Goal: Transaction & Acquisition: Obtain resource

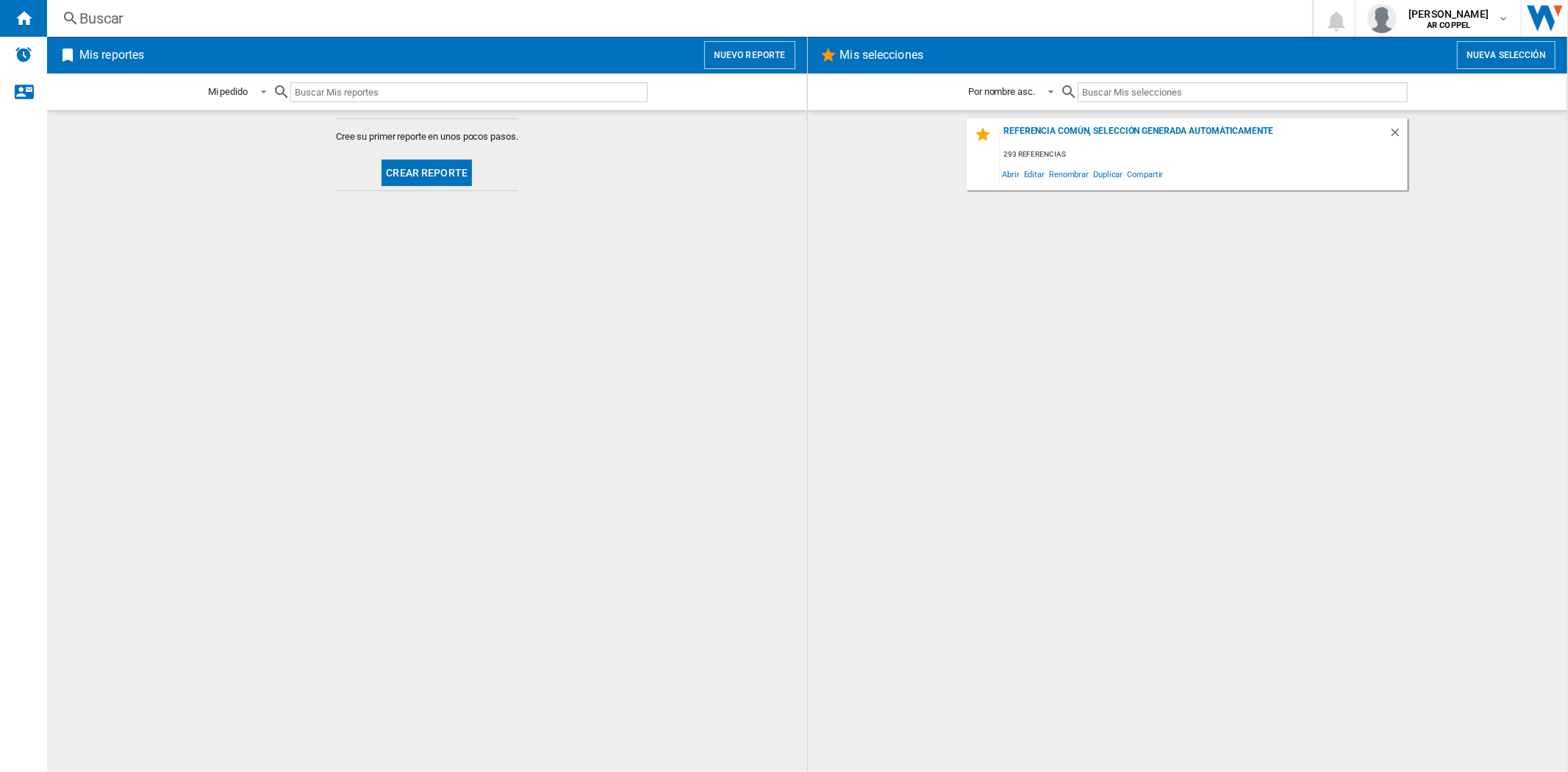
click at [438, 169] on button "Crear reporte" at bounding box center [427, 172] width 91 height 27
click at [451, 166] on button "Crear reporte" at bounding box center [427, 172] width 91 height 27
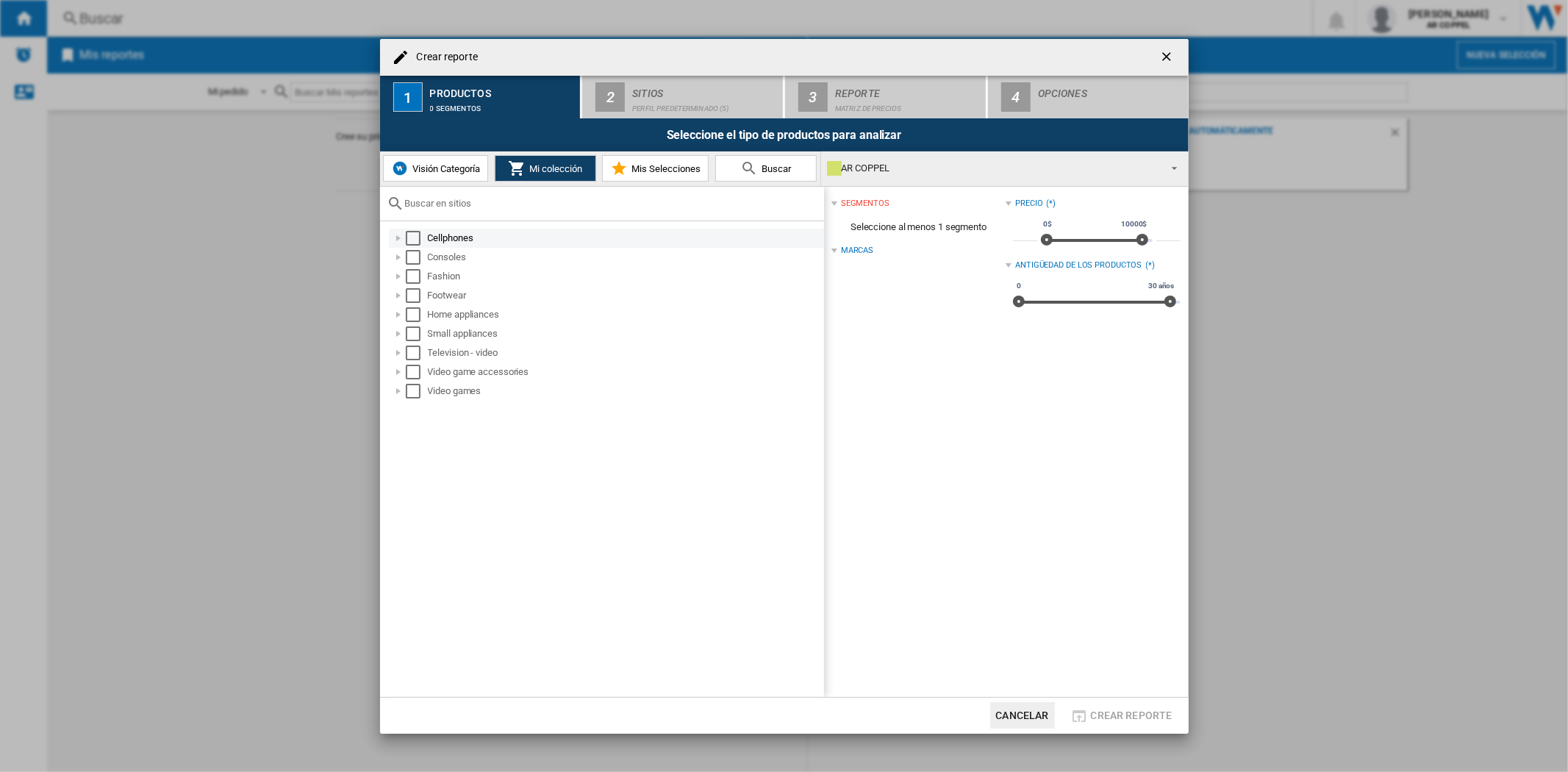
click at [413, 239] on div "Select" at bounding box center [413, 238] width 15 height 15
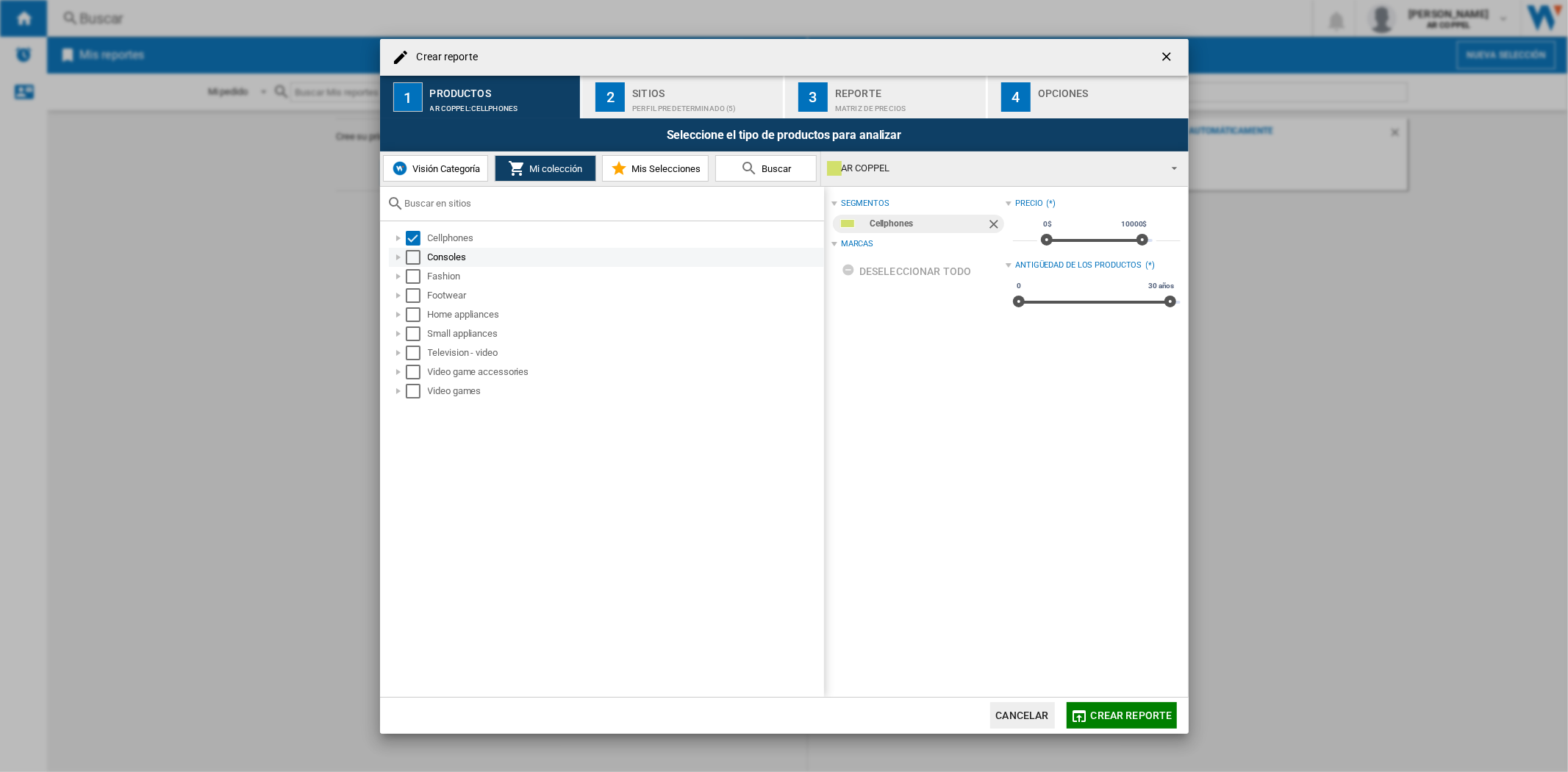
click at [417, 254] on div "Select" at bounding box center [413, 257] width 15 height 15
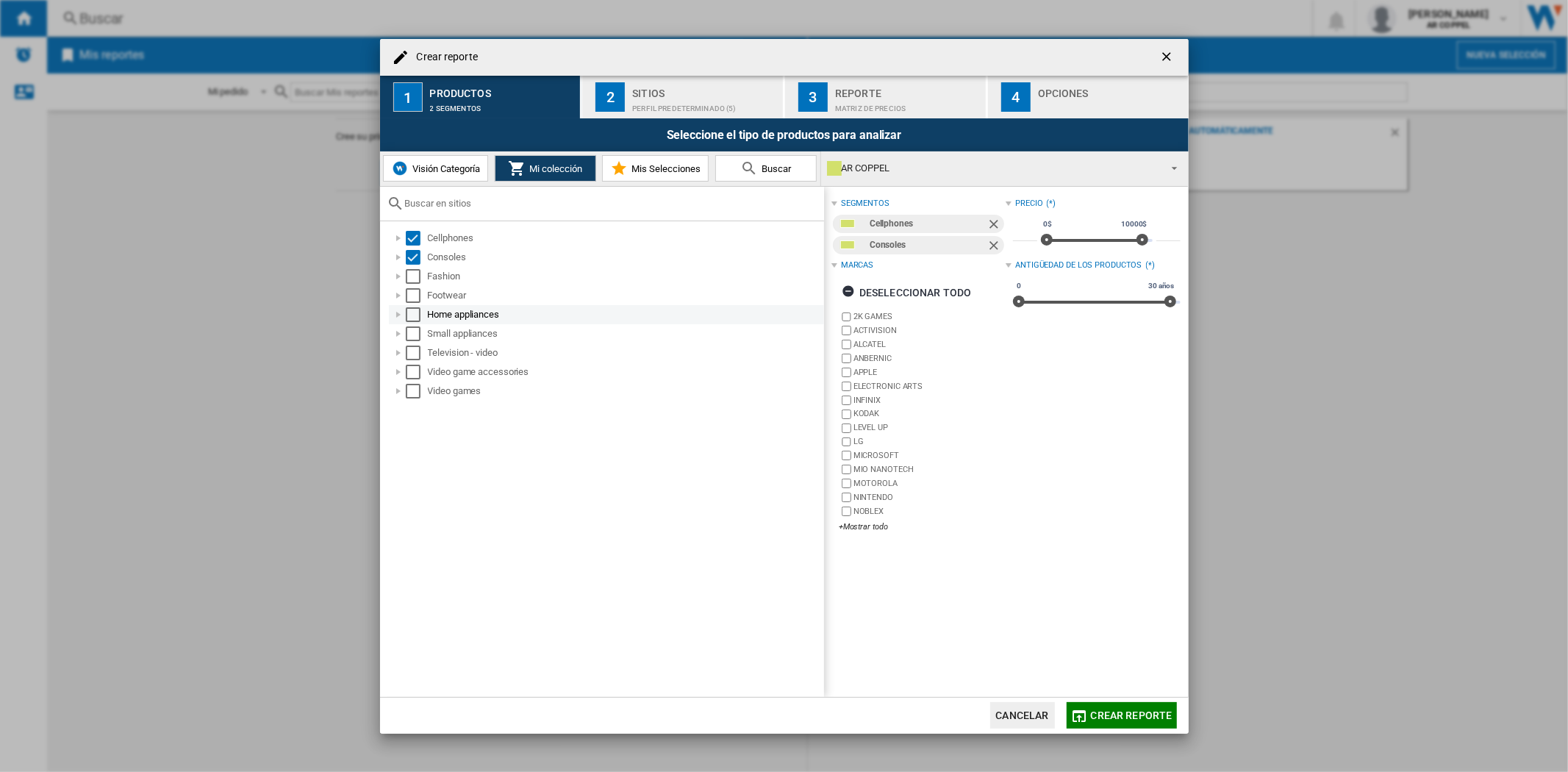
click at [413, 313] on div "Select" at bounding box center [413, 315] width 15 height 15
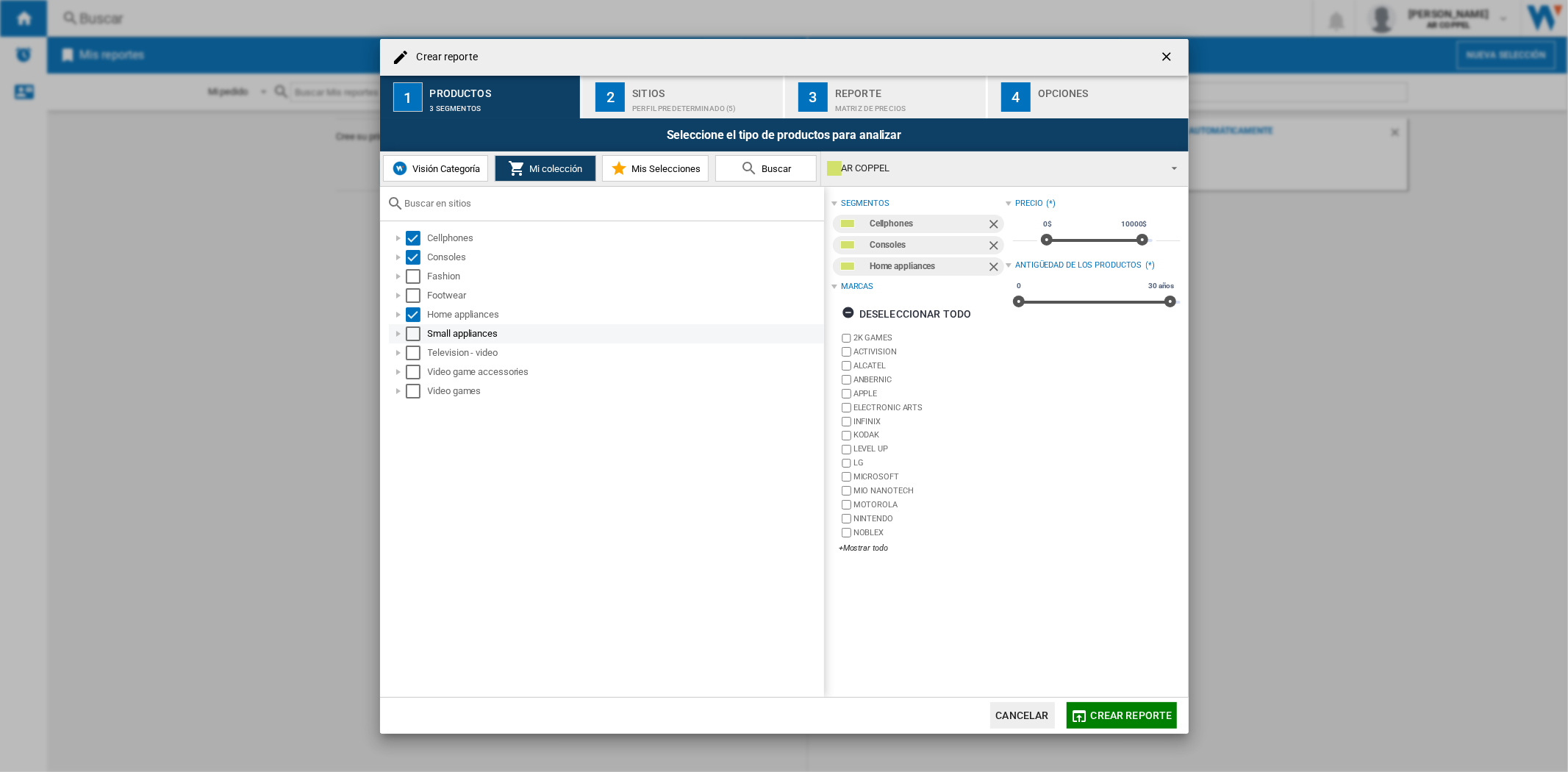
click at [413, 333] on div "Select" at bounding box center [413, 334] width 15 height 15
click at [417, 351] on div "Select" at bounding box center [413, 353] width 15 height 15
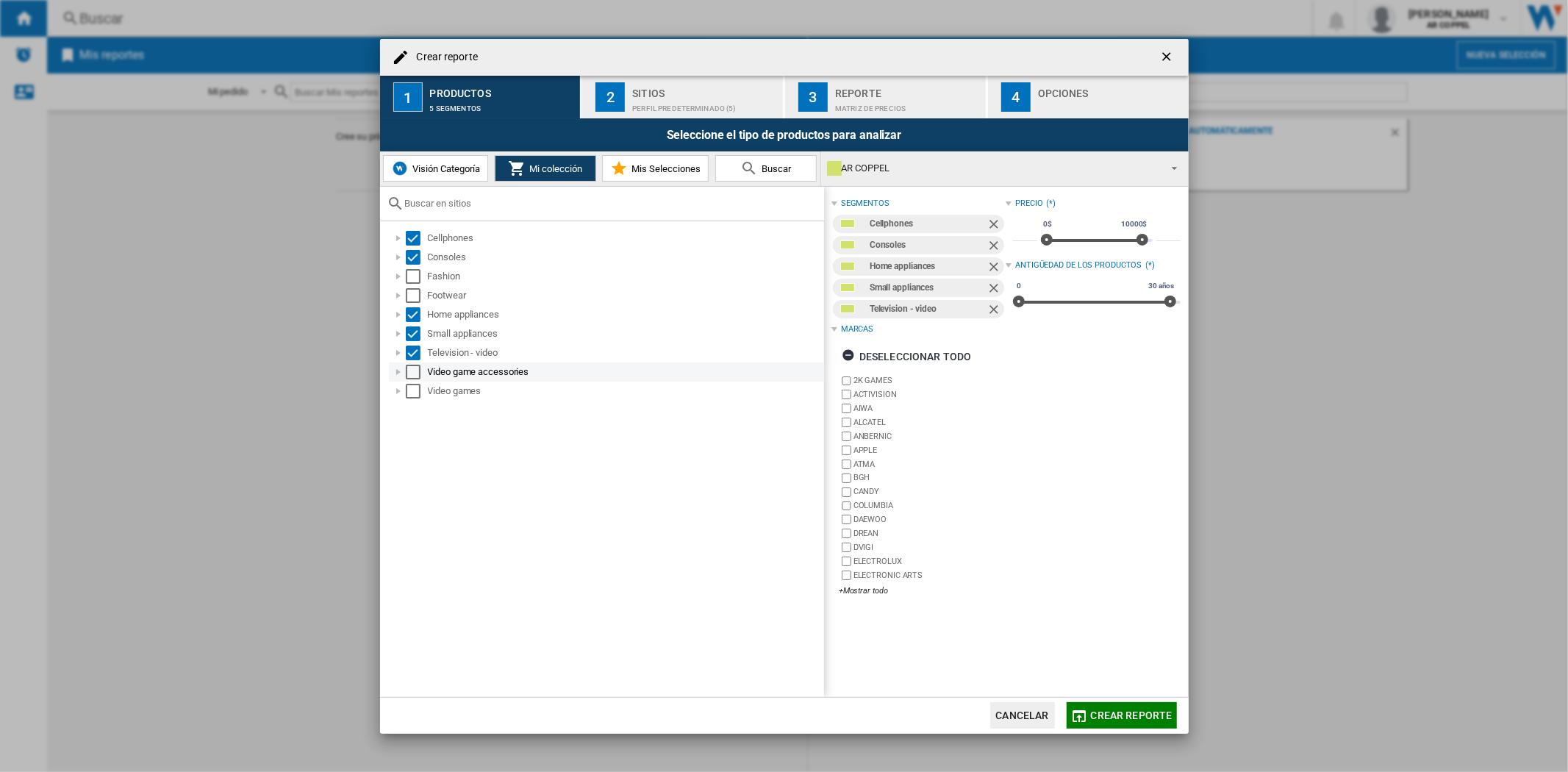
click at [416, 371] on div "Select" at bounding box center [413, 372] width 15 height 15
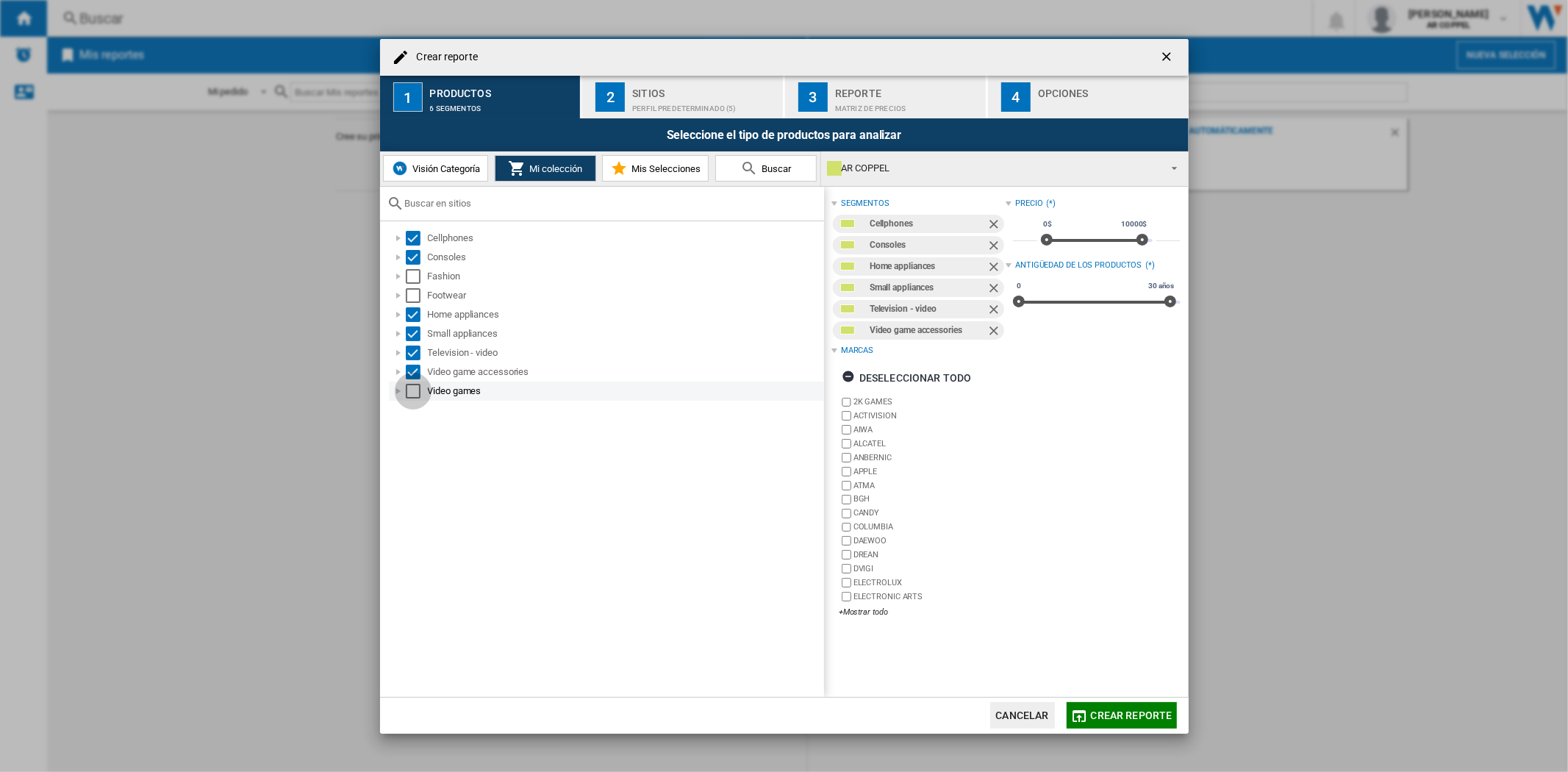
click at [414, 384] on div "Select" at bounding box center [413, 392] width 15 height 15
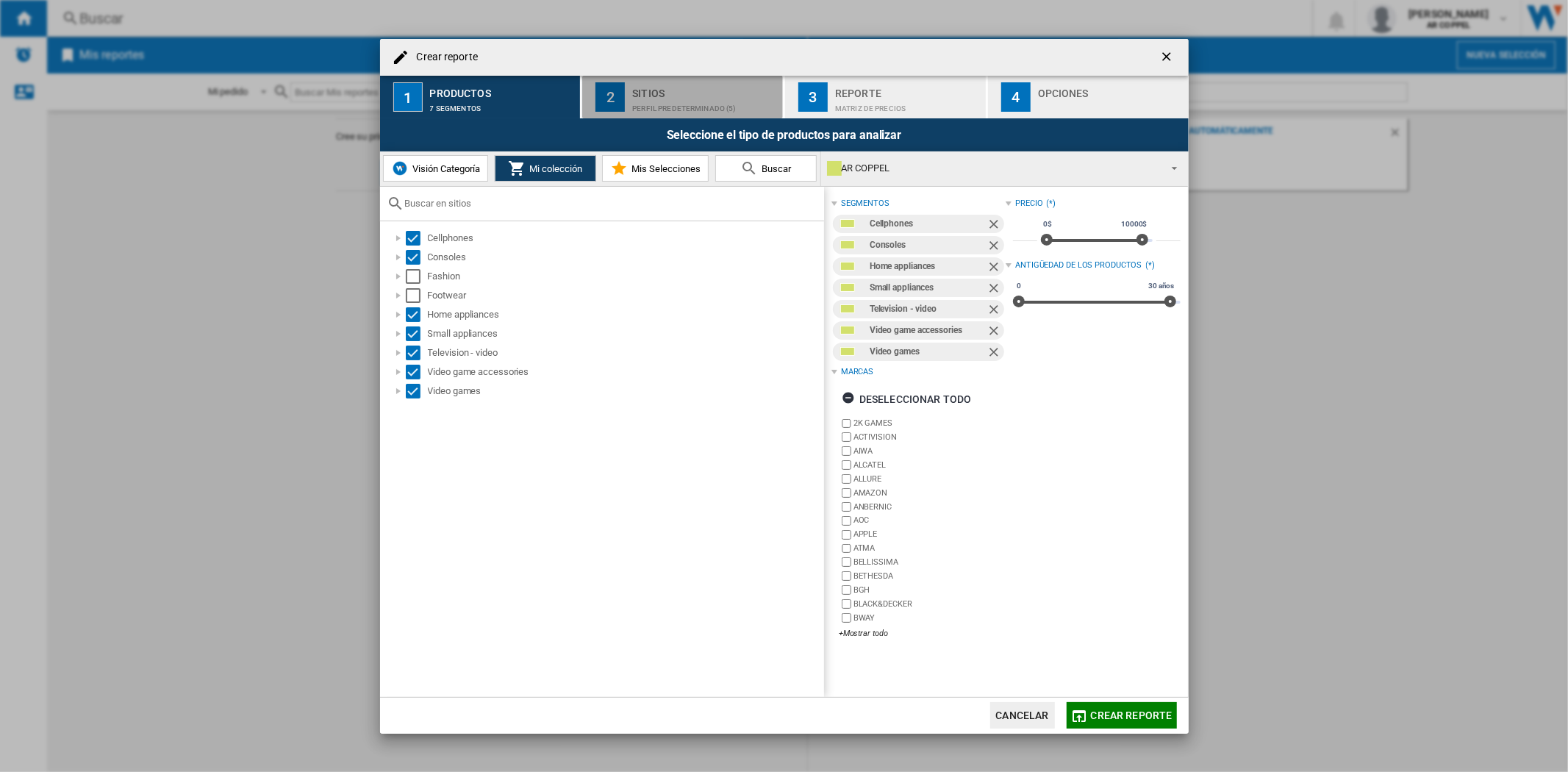
click at [681, 95] on div "Sitios" at bounding box center [704, 89] width 144 height 16
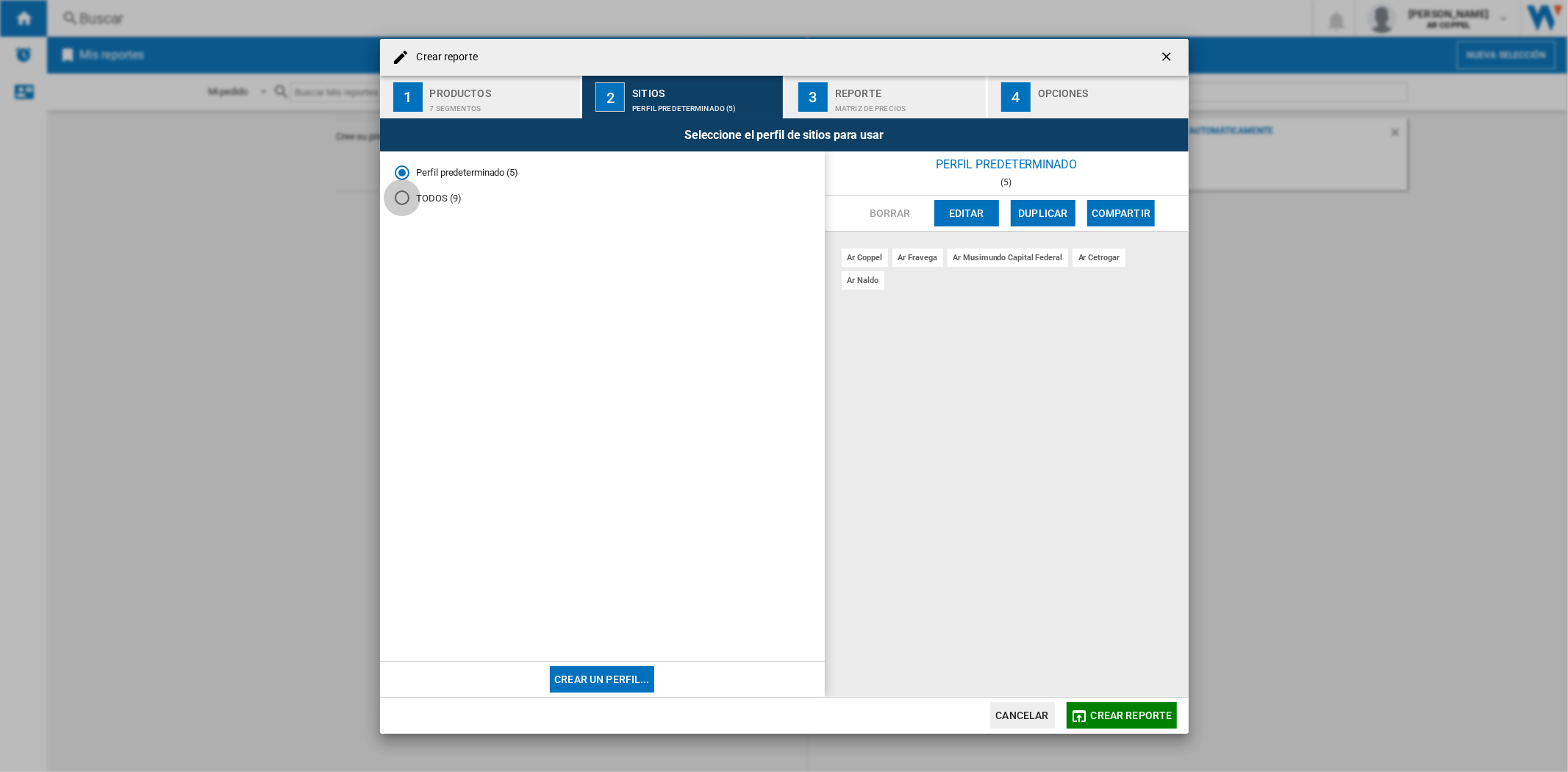
click at [406, 199] on div "TODOS (9)" at bounding box center [402, 198] width 15 height 15
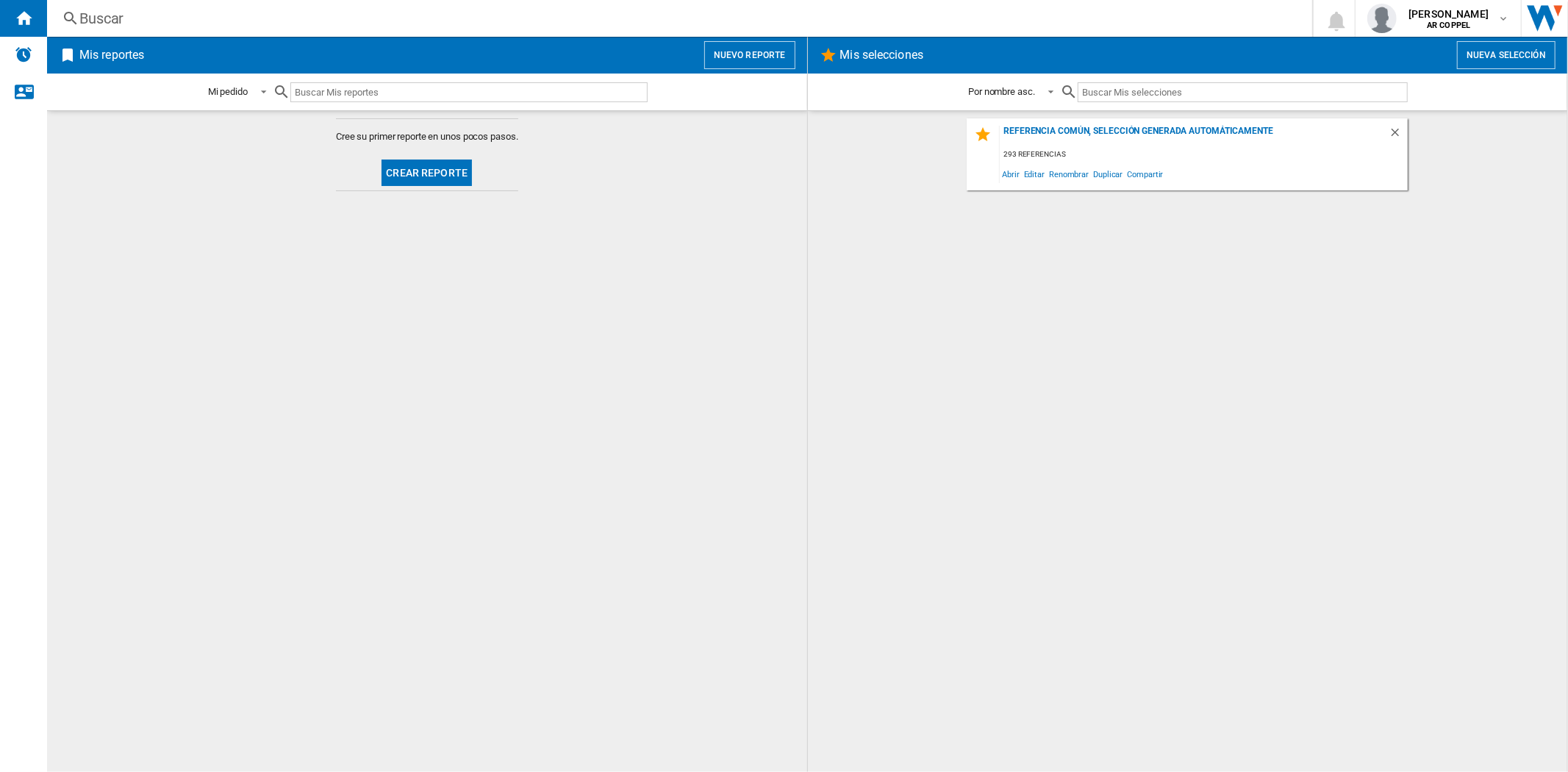
click at [437, 181] on button "Crear reporte" at bounding box center [427, 172] width 91 height 27
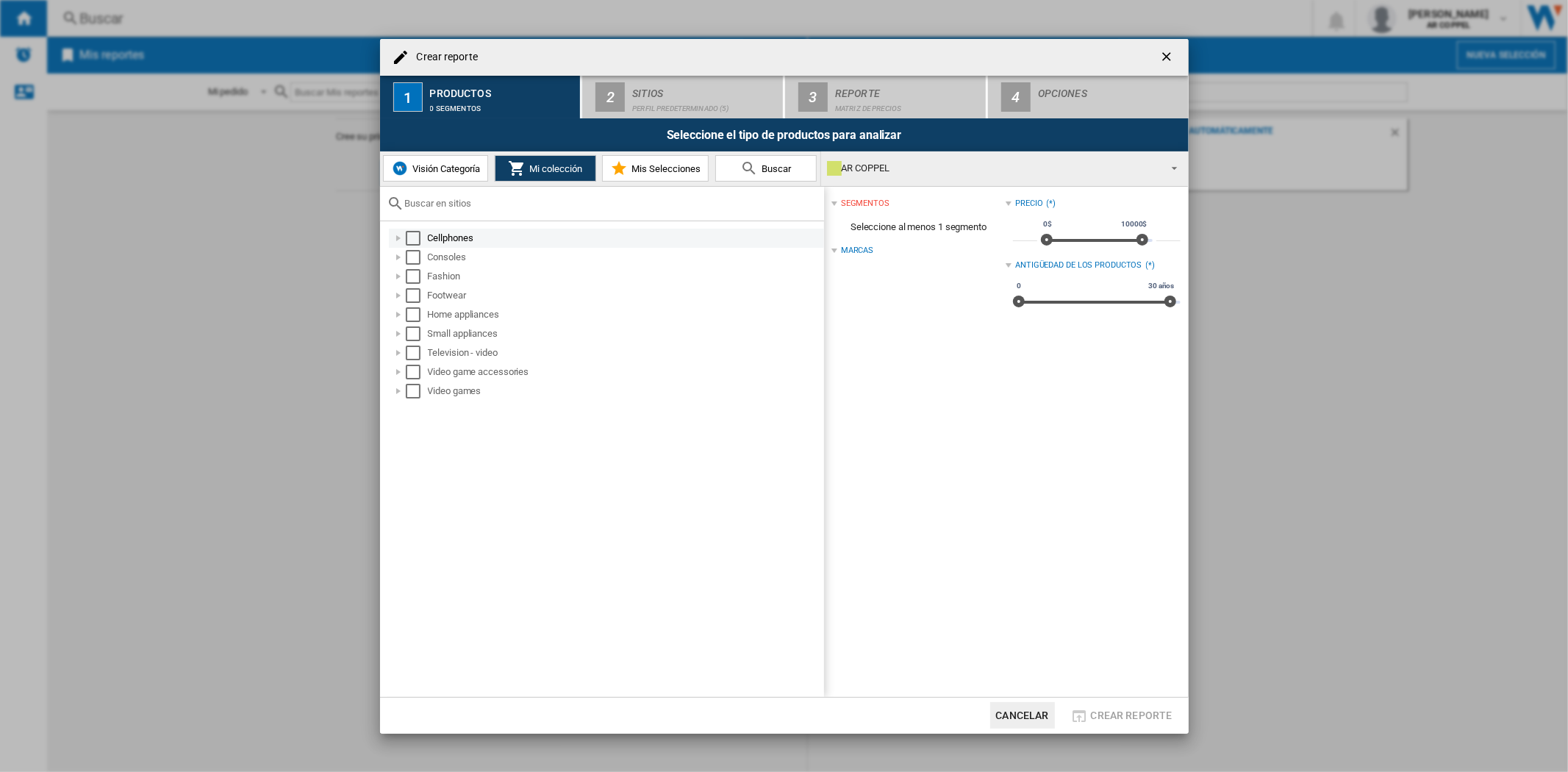
click at [417, 238] on div "Select" at bounding box center [413, 238] width 15 height 15
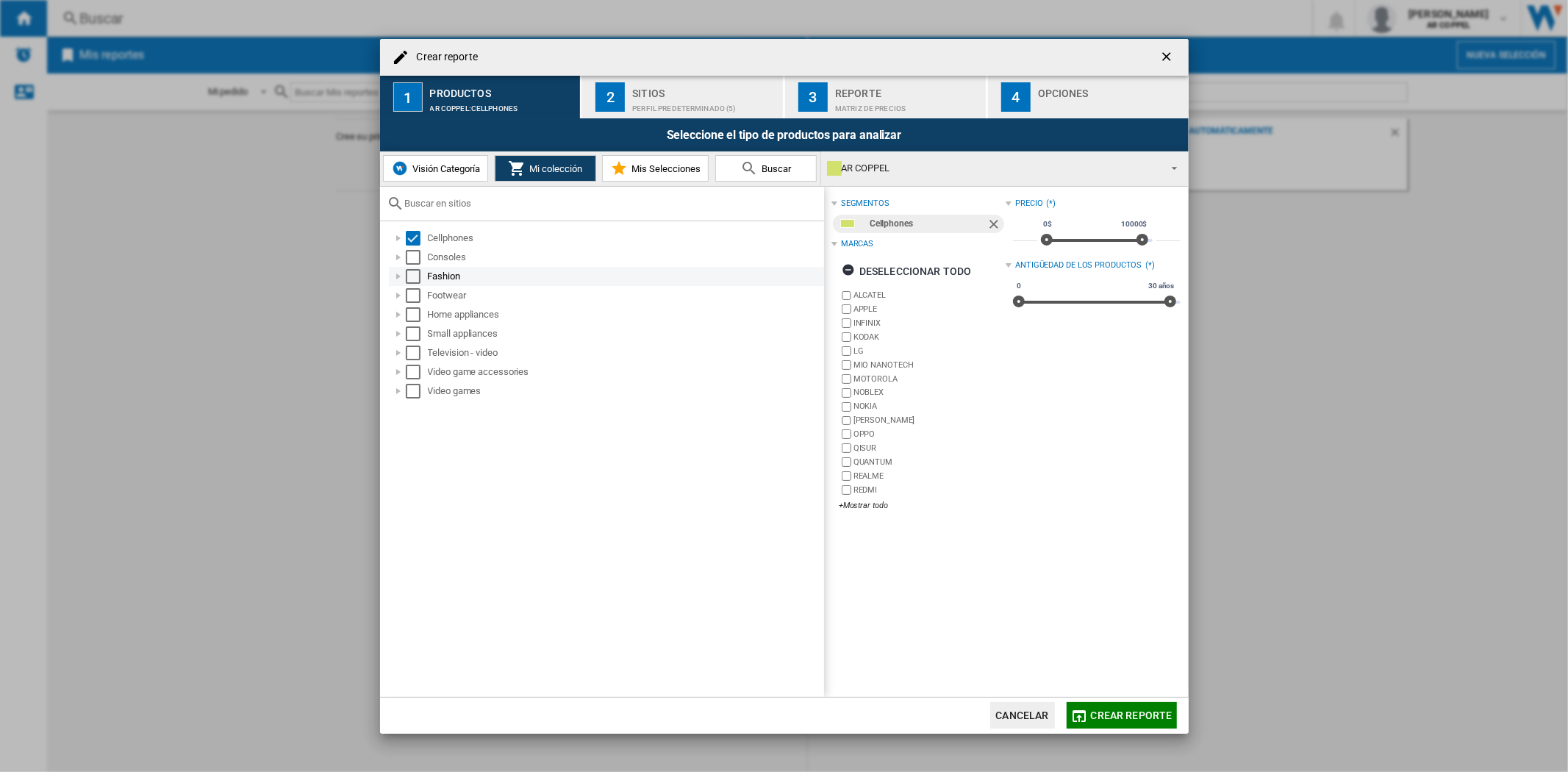
click at [419, 269] on div "Select" at bounding box center [413, 277] width 15 height 15
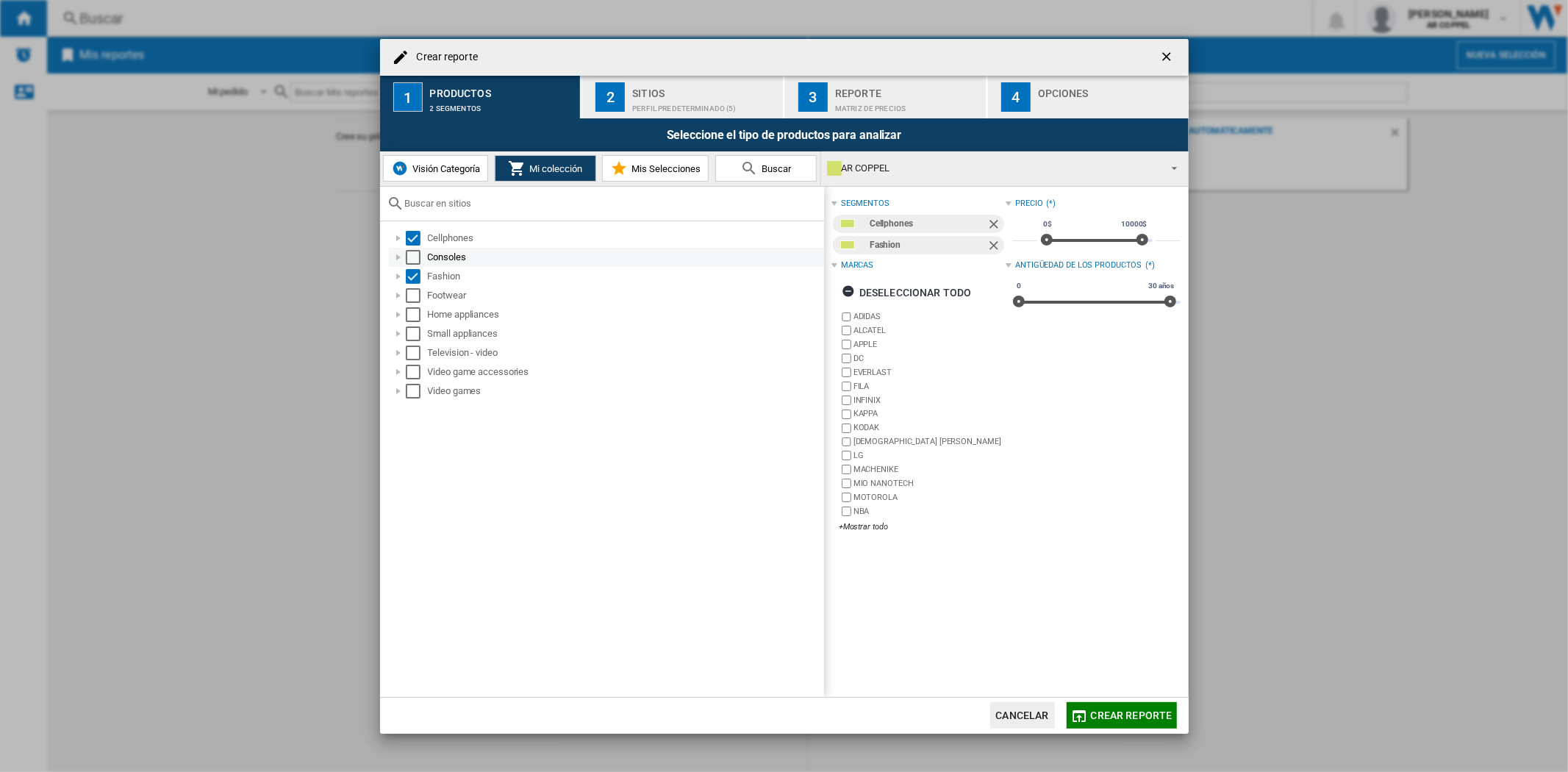
click at [414, 259] on div "Select" at bounding box center [413, 257] width 15 height 15
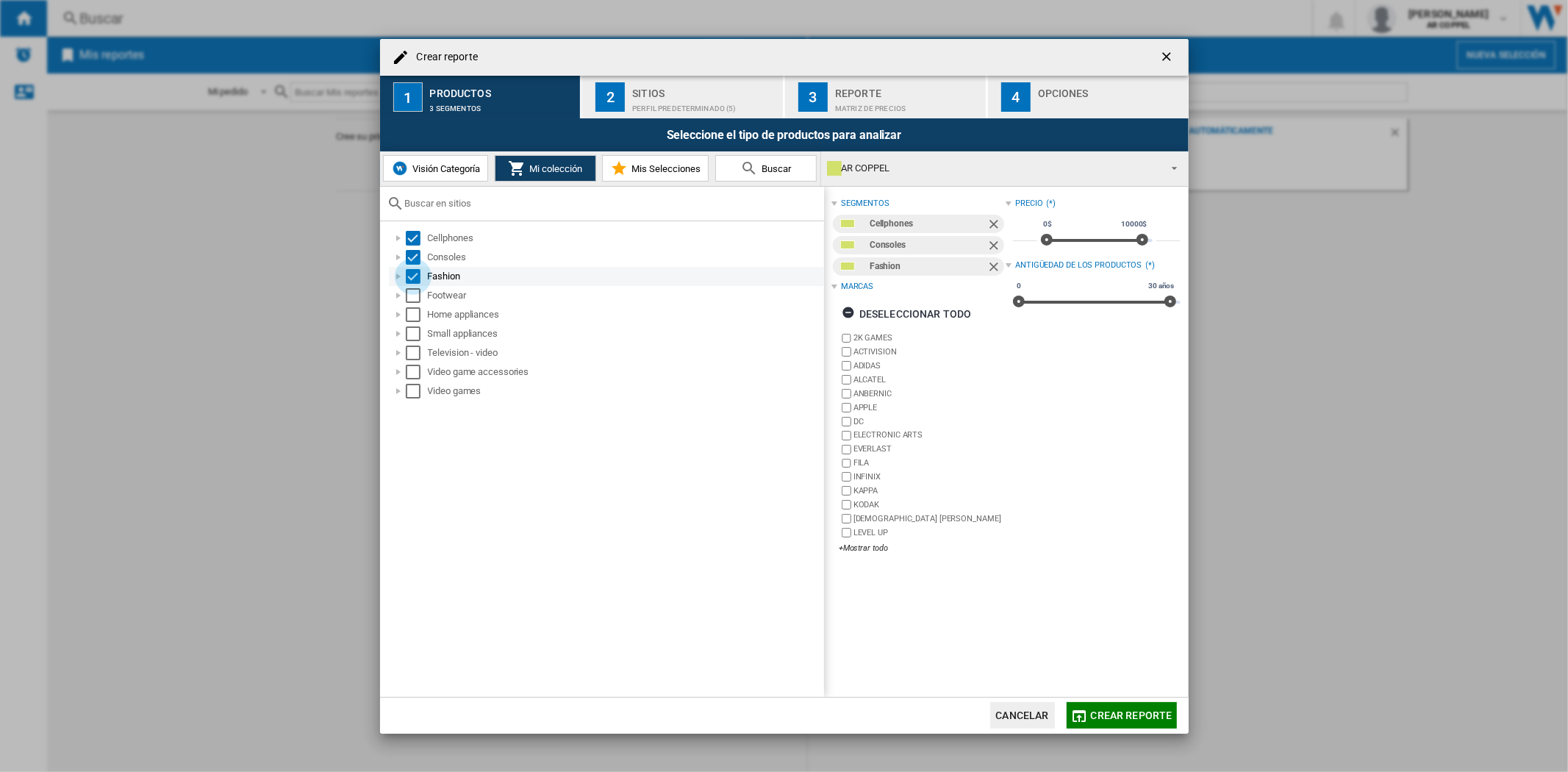
click at [415, 282] on div "Select" at bounding box center [413, 277] width 15 height 15
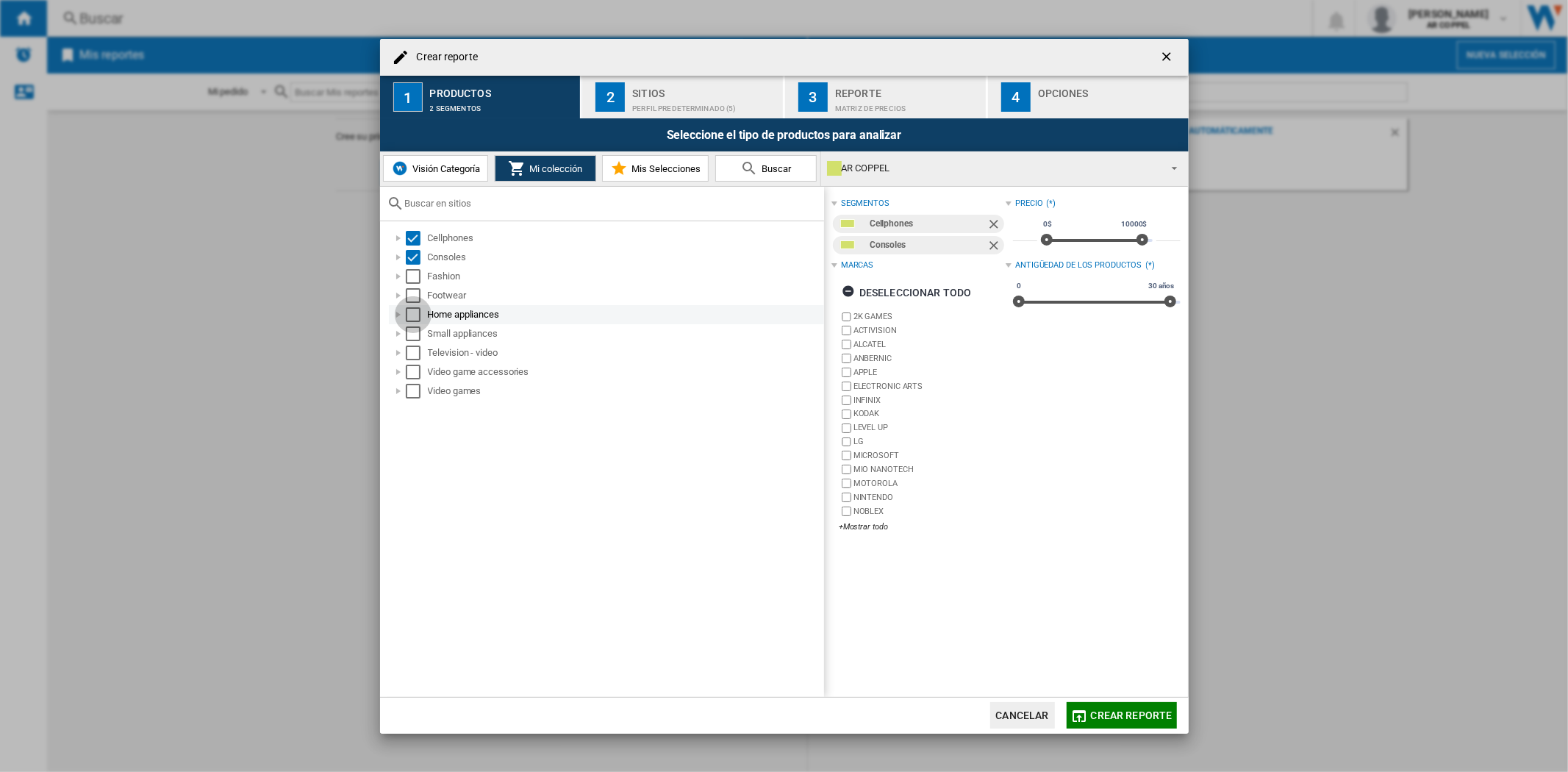
click at [413, 319] on div "Select" at bounding box center [413, 315] width 15 height 15
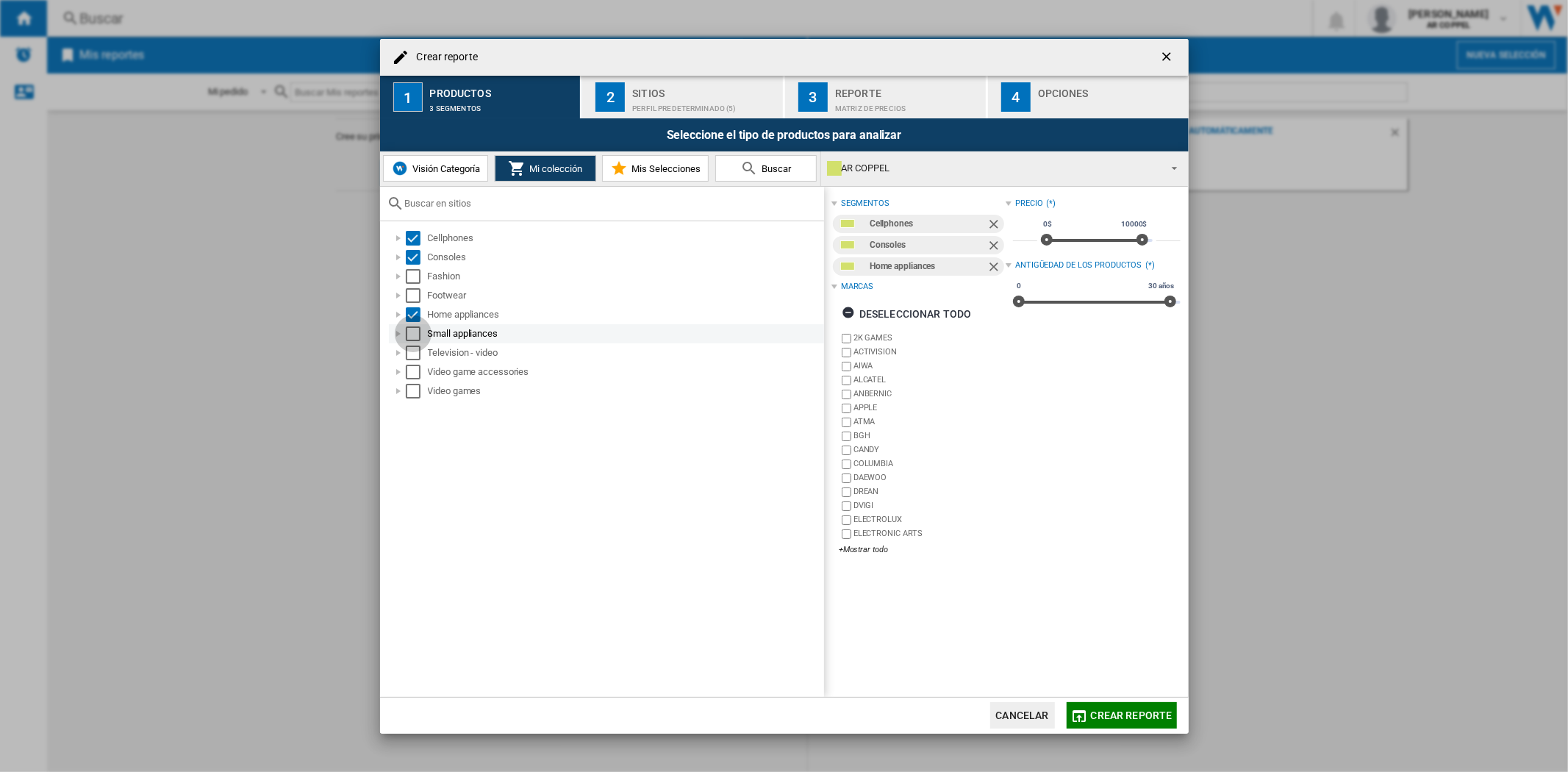
click at [413, 341] on div "Select" at bounding box center [413, 334] width 15 height 15
click at [413, 354] on div "Select" at bounding box center [413, 353] width 15 height 15
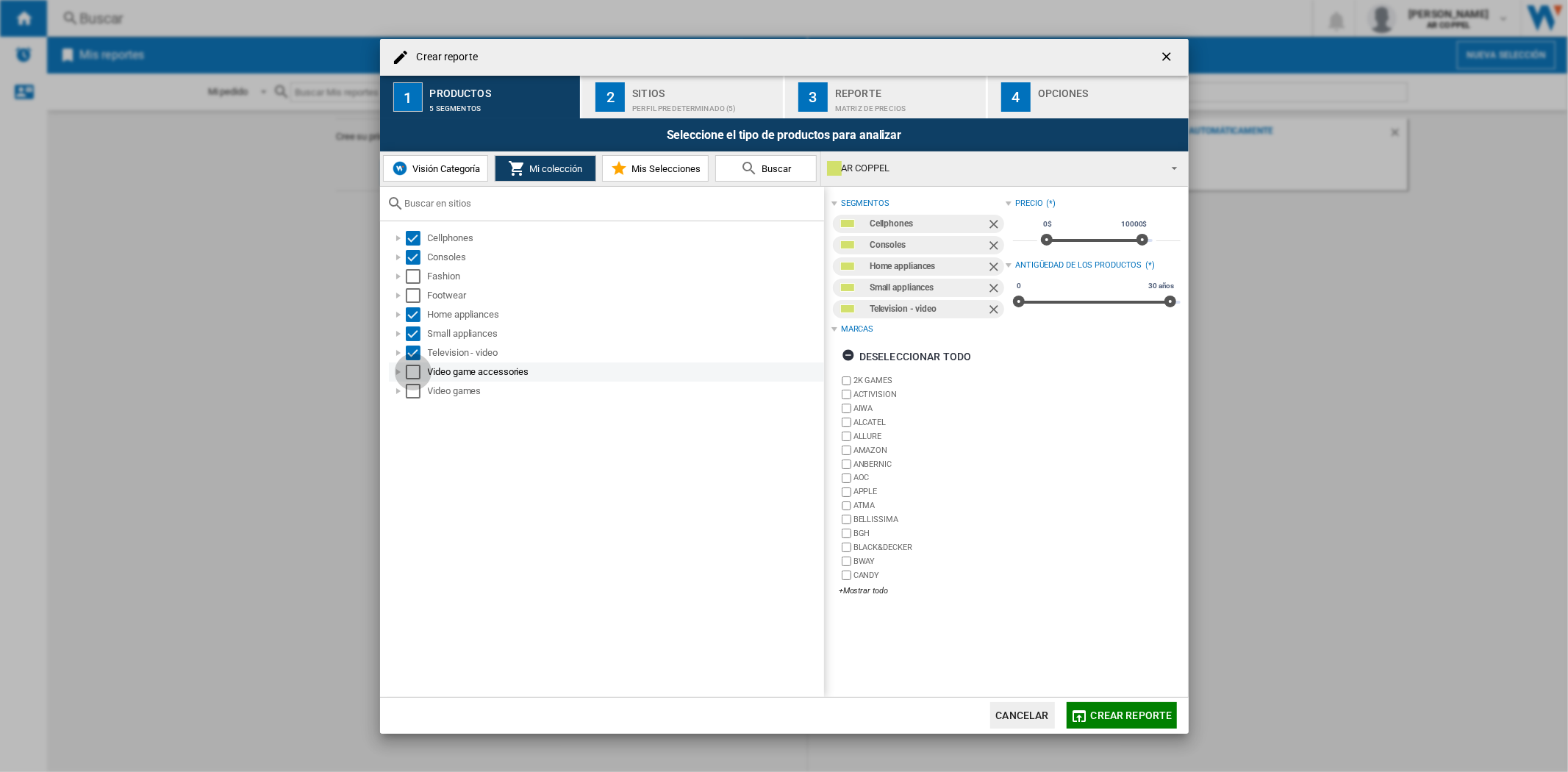
click at [412, 371] on div "Select" at bounding box center [413, 372] width 15 height 15
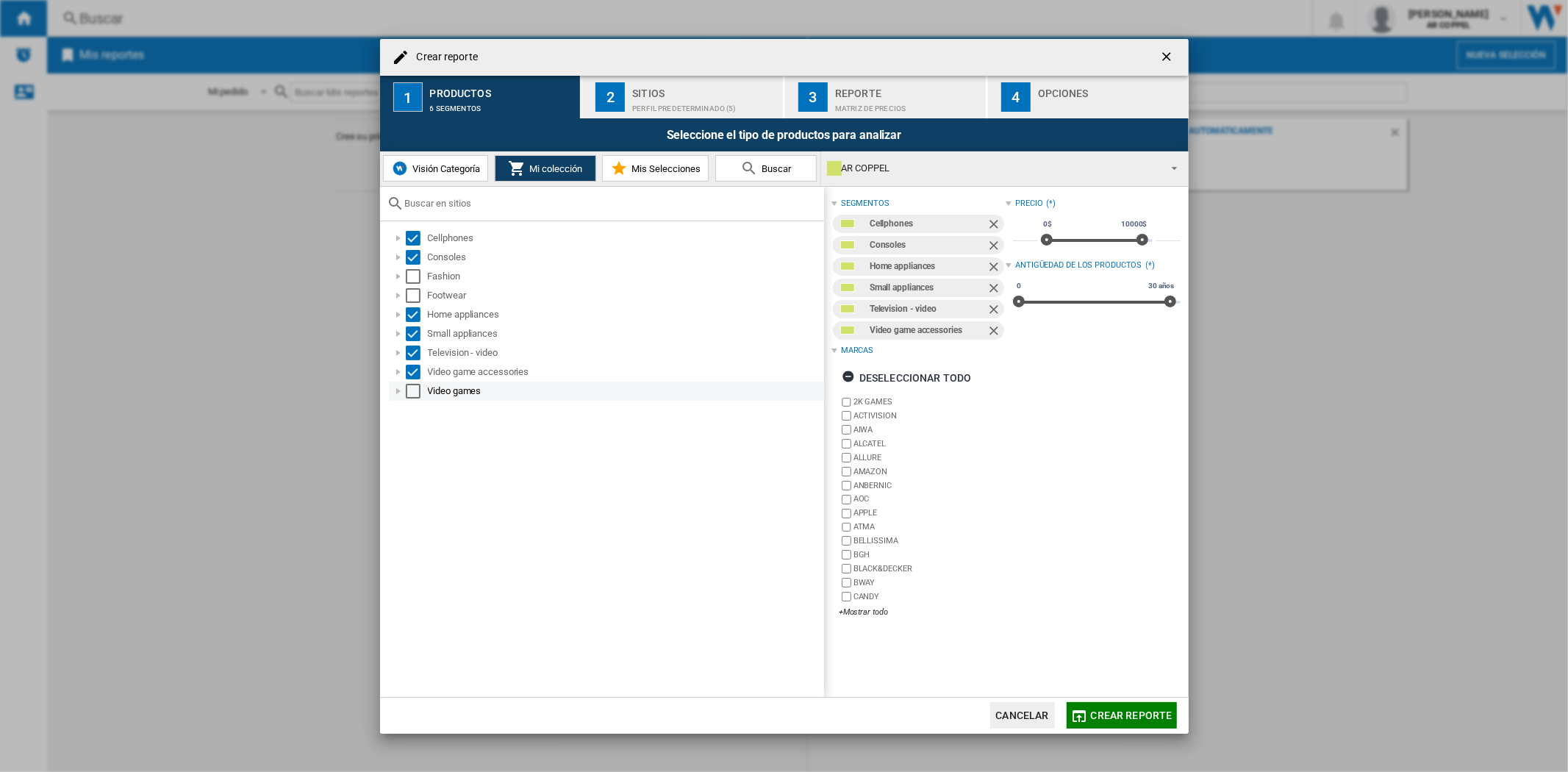
click at [412, 388] on div "Select" at bounding box center [413, 392] width 15 height 15
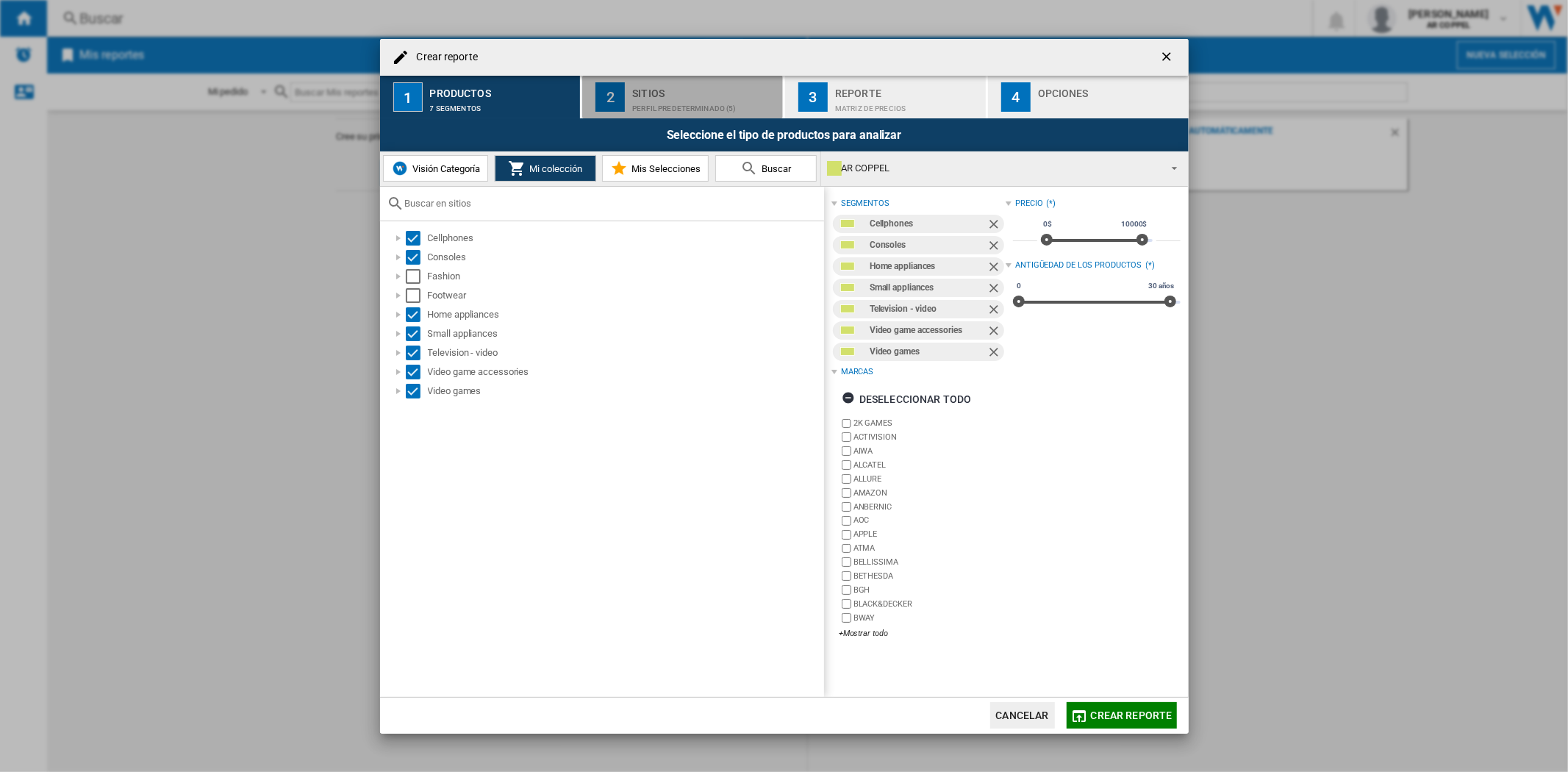
click at [650, 89] on div "Sitios" at bounding box center [704, 89] width 144 height 16
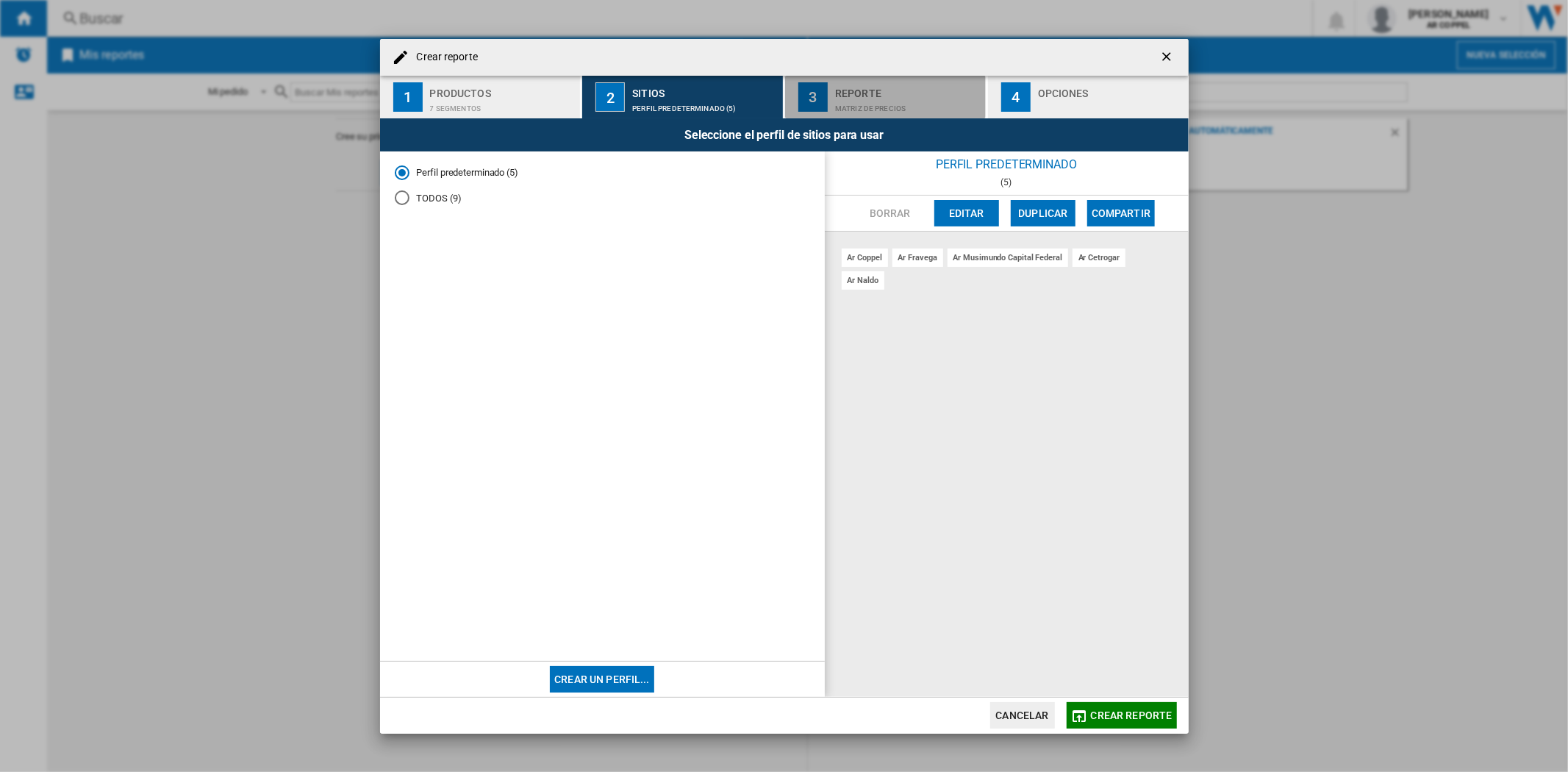
click at [852, 94] on div "Reporte" at bounding box center [907, 89] width 144 height 16
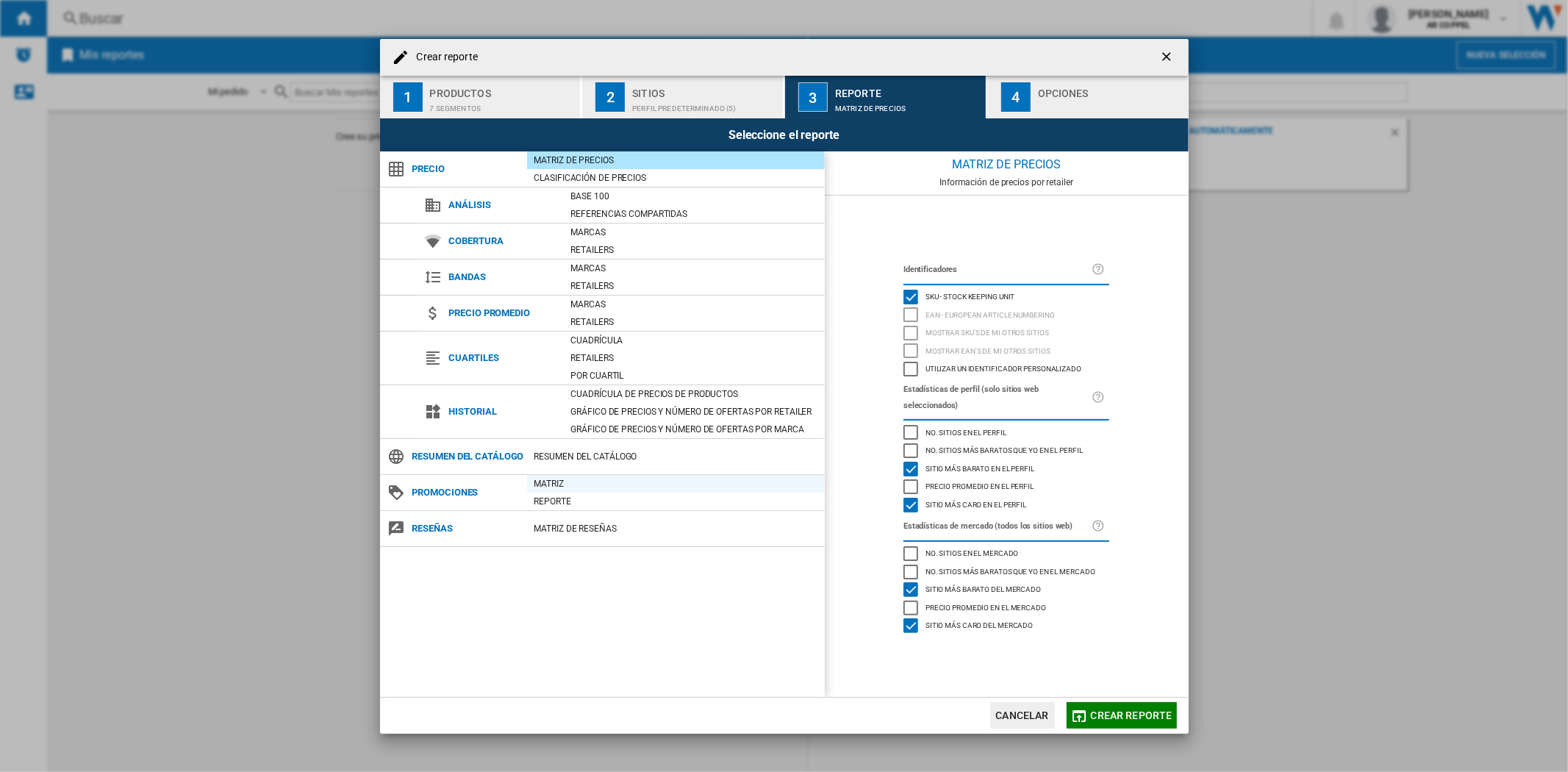
click at [570, 491] on div "Matriz" at bounding box center [676, 484] width 298 height 15
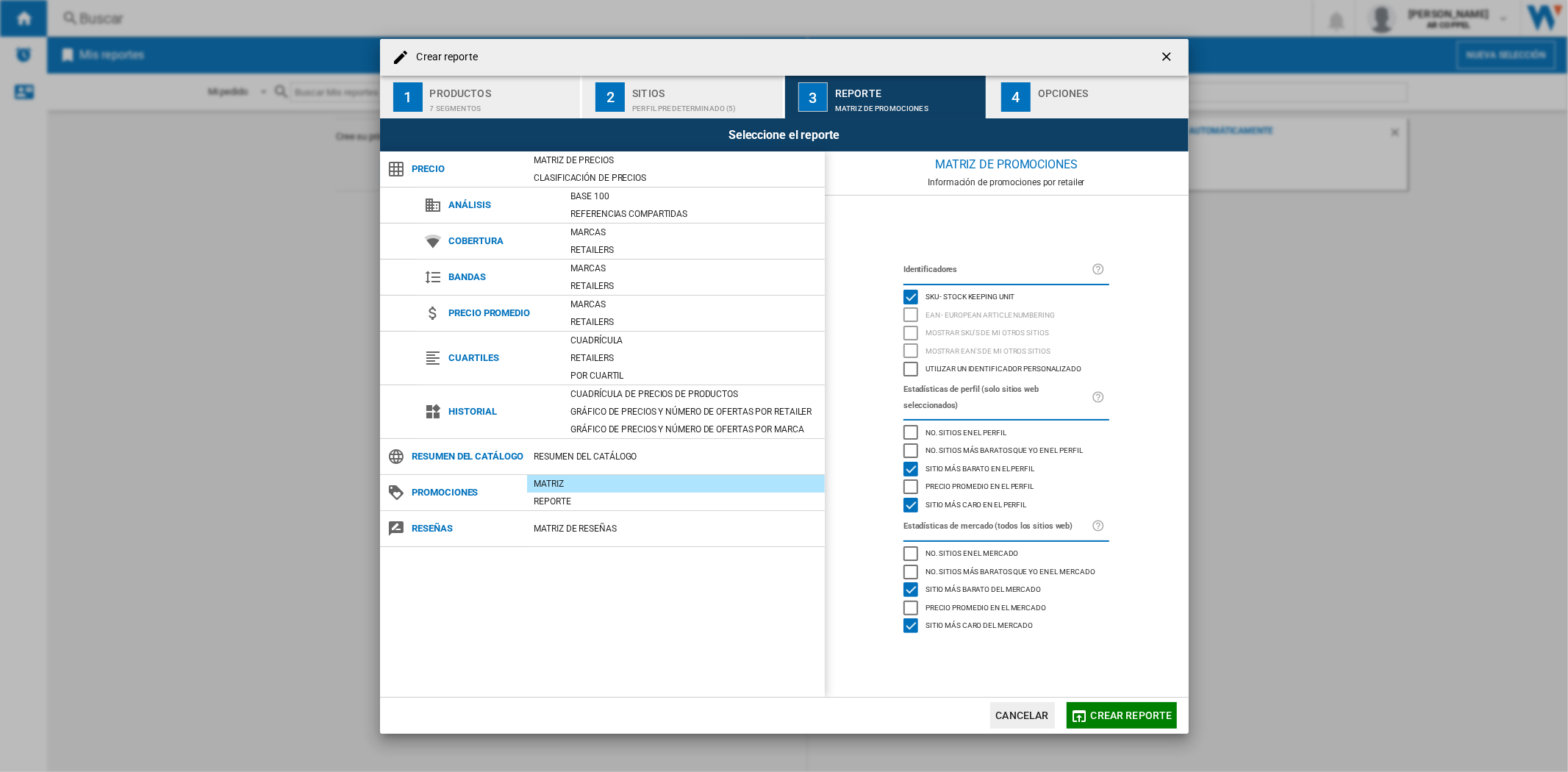
click at [1126, 705] on button "Crear reporte" at bounding box center [1121, 715] width 110 height 27
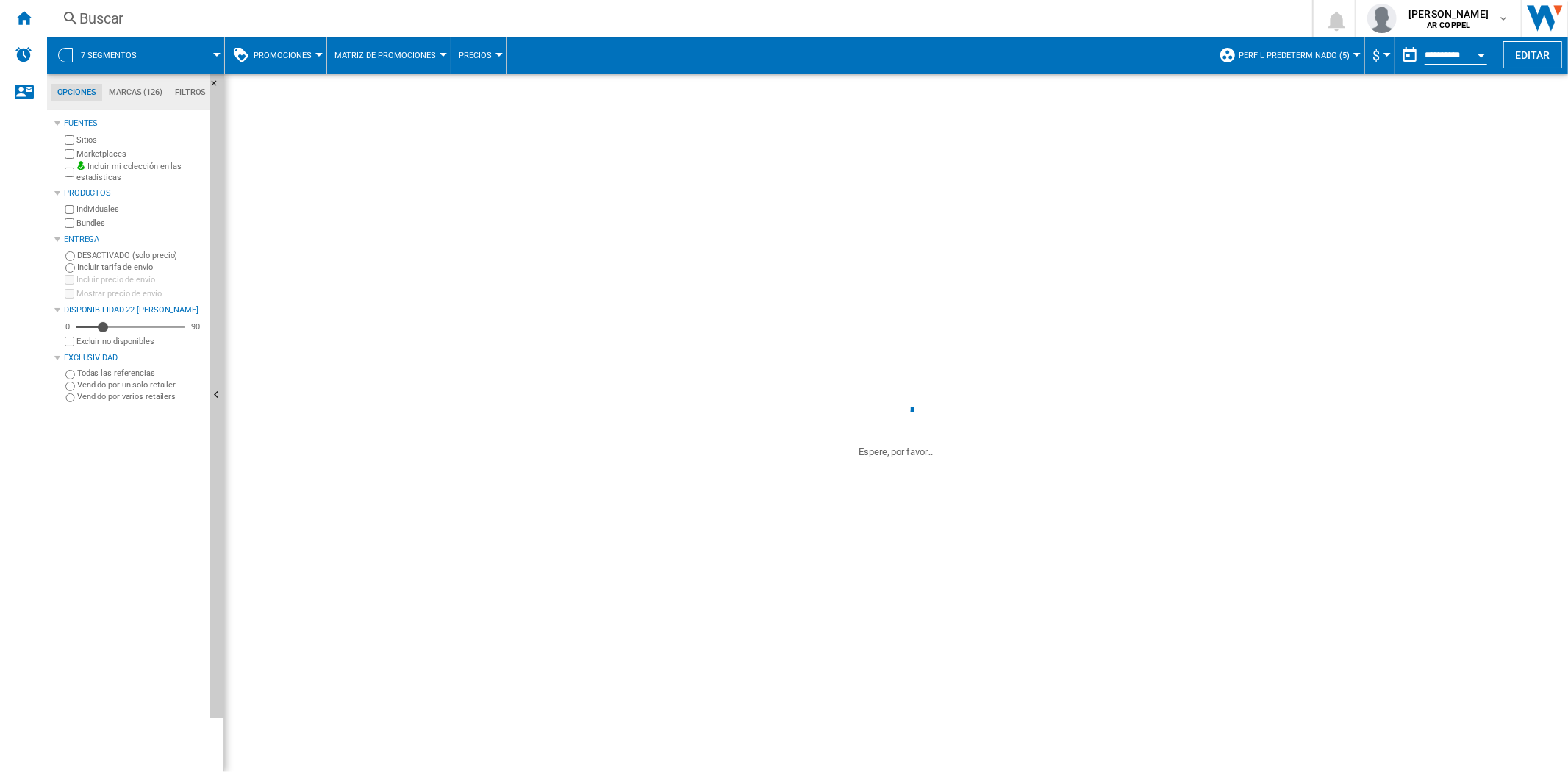
click at [148, 554] on div "[PERSON_NAME] Sitios Marketplaces Incluir mi colección en las estadísticas Prod…" at bounding box center [129, 442] width 149 height 658
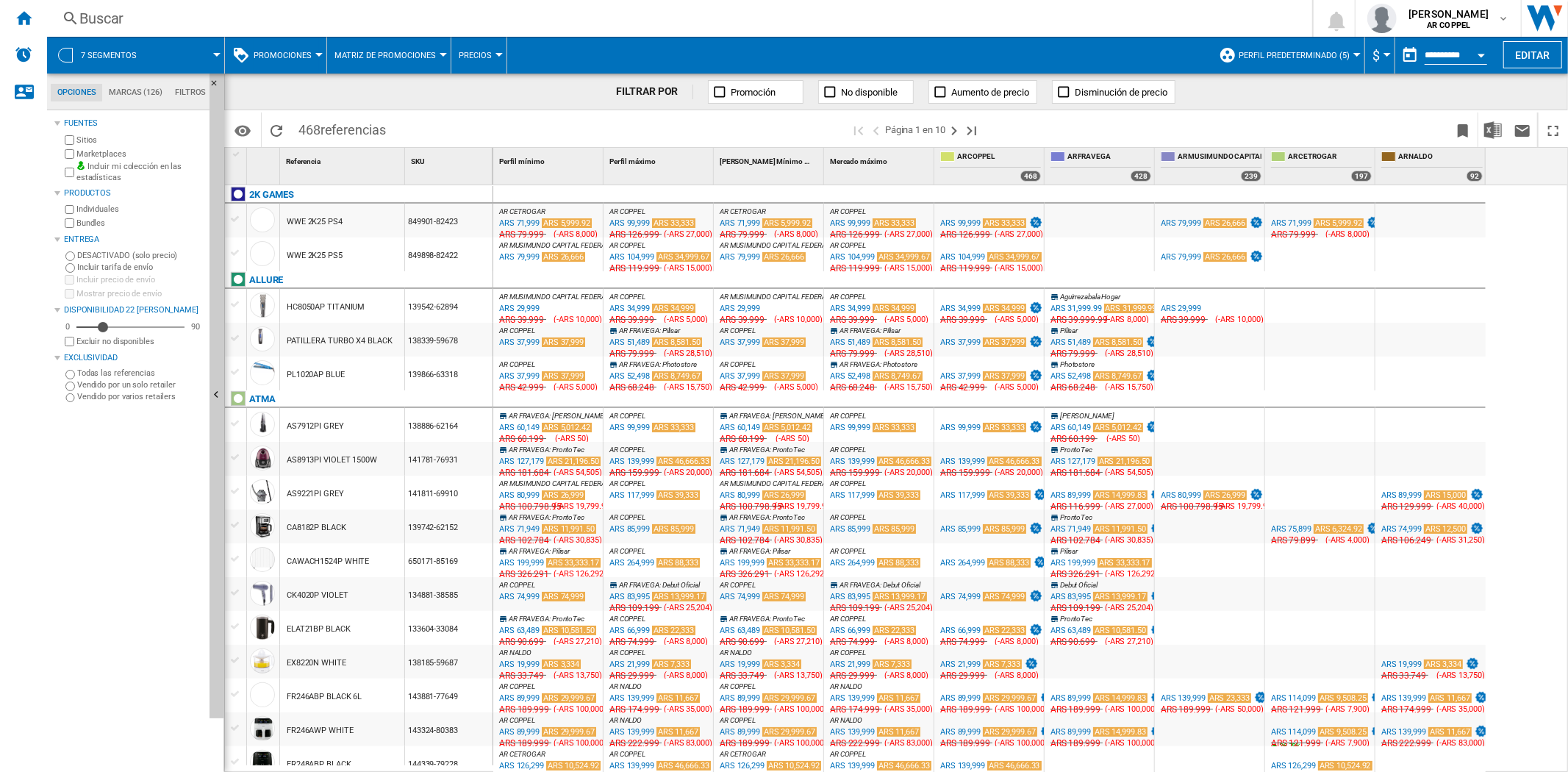
click at [298, 55] on span "Promociones" at bounding box center [282, 56] width 58 height 9
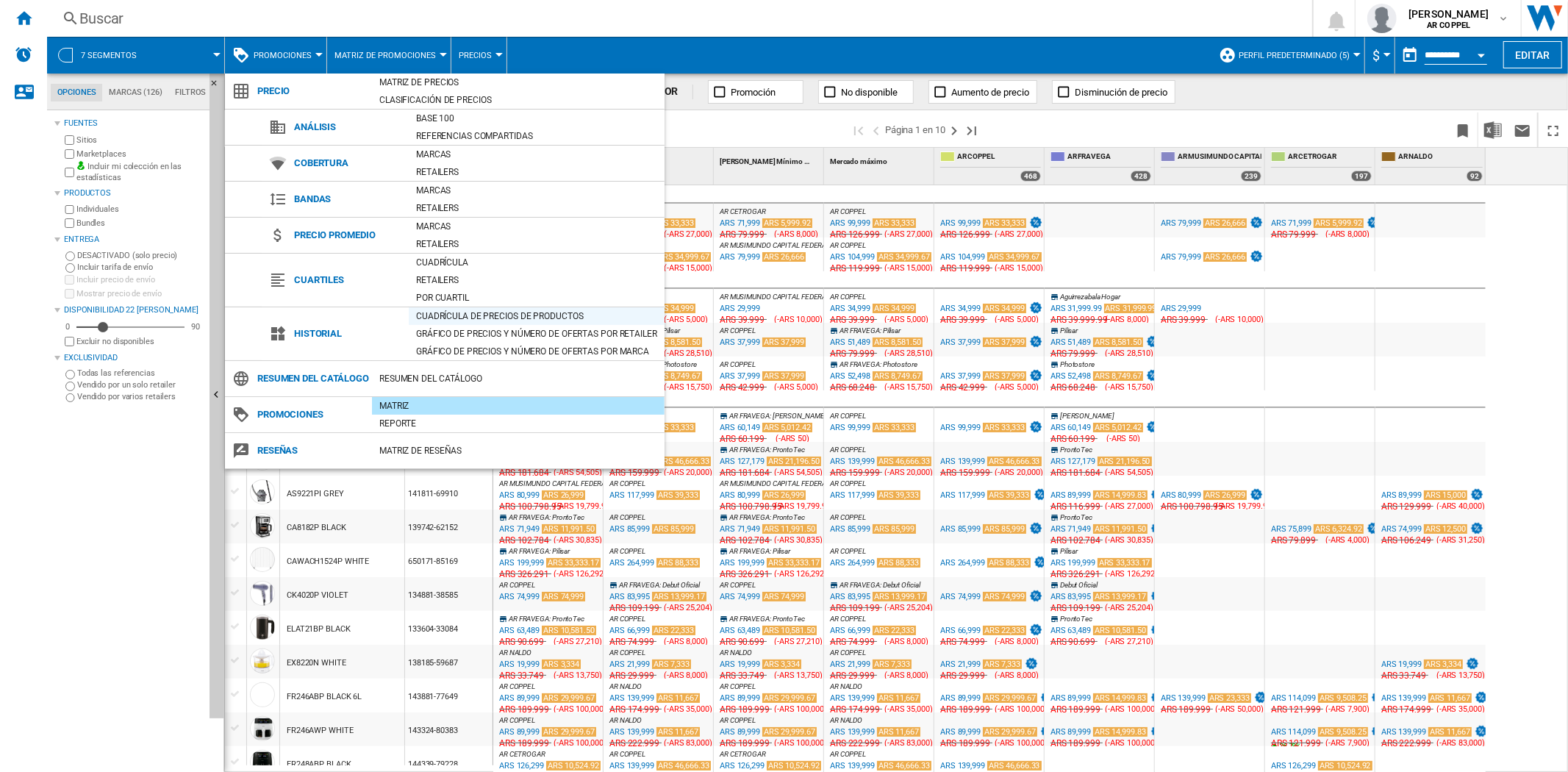
click at [477, 313] on div "Cuadrícula de precios de productos" at bounding box center [537, 317] width 255 height 15
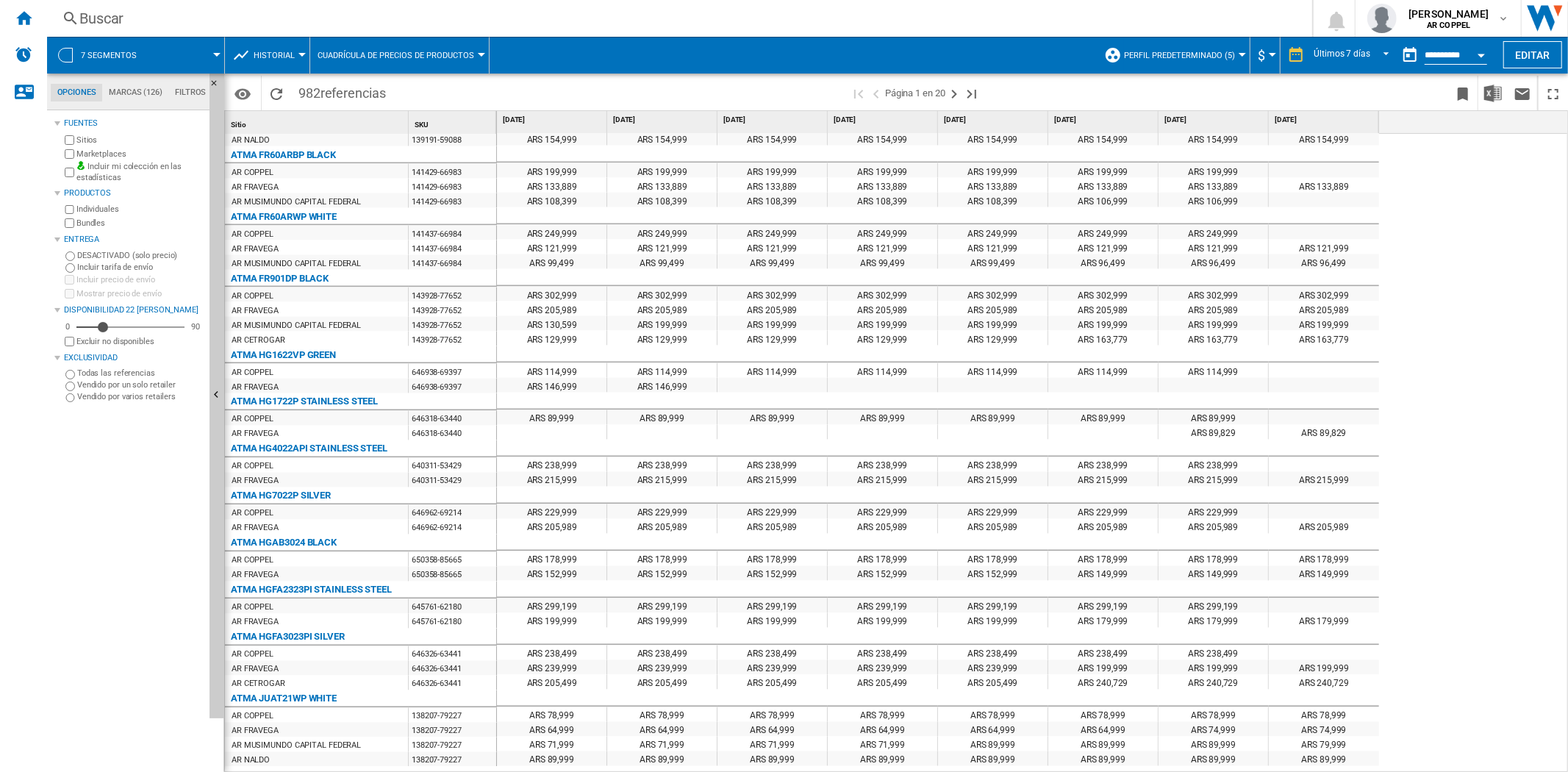
scroll to position [2088, 0]
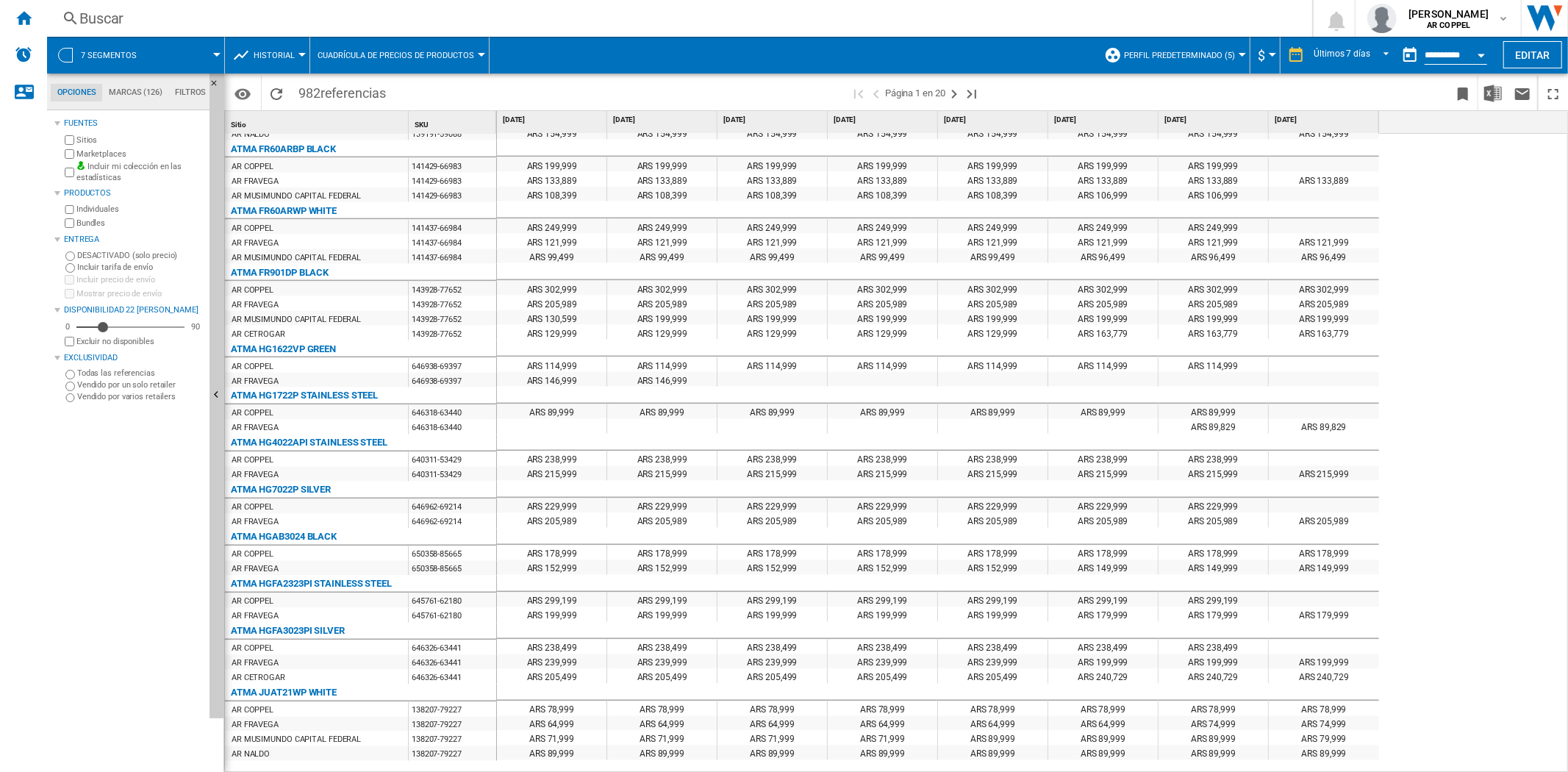
click at [280, 51] on span "Historial" at bounding box center [274, 56] width 41 height 9
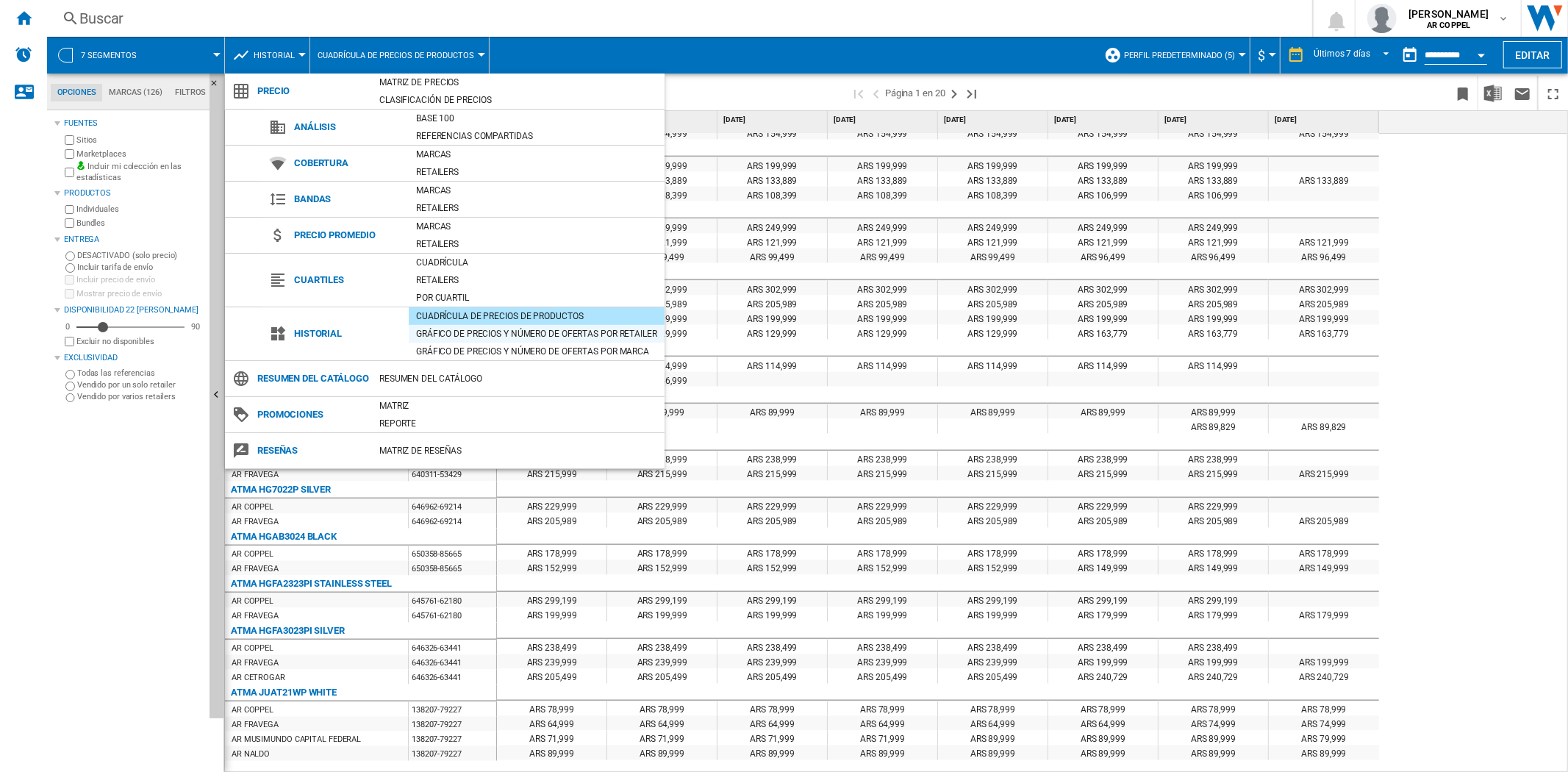
click at [475, 337] on div "Gráfico de precios y número de ofertas por retailer" at bounding box center [537, 334] width 255 height 15
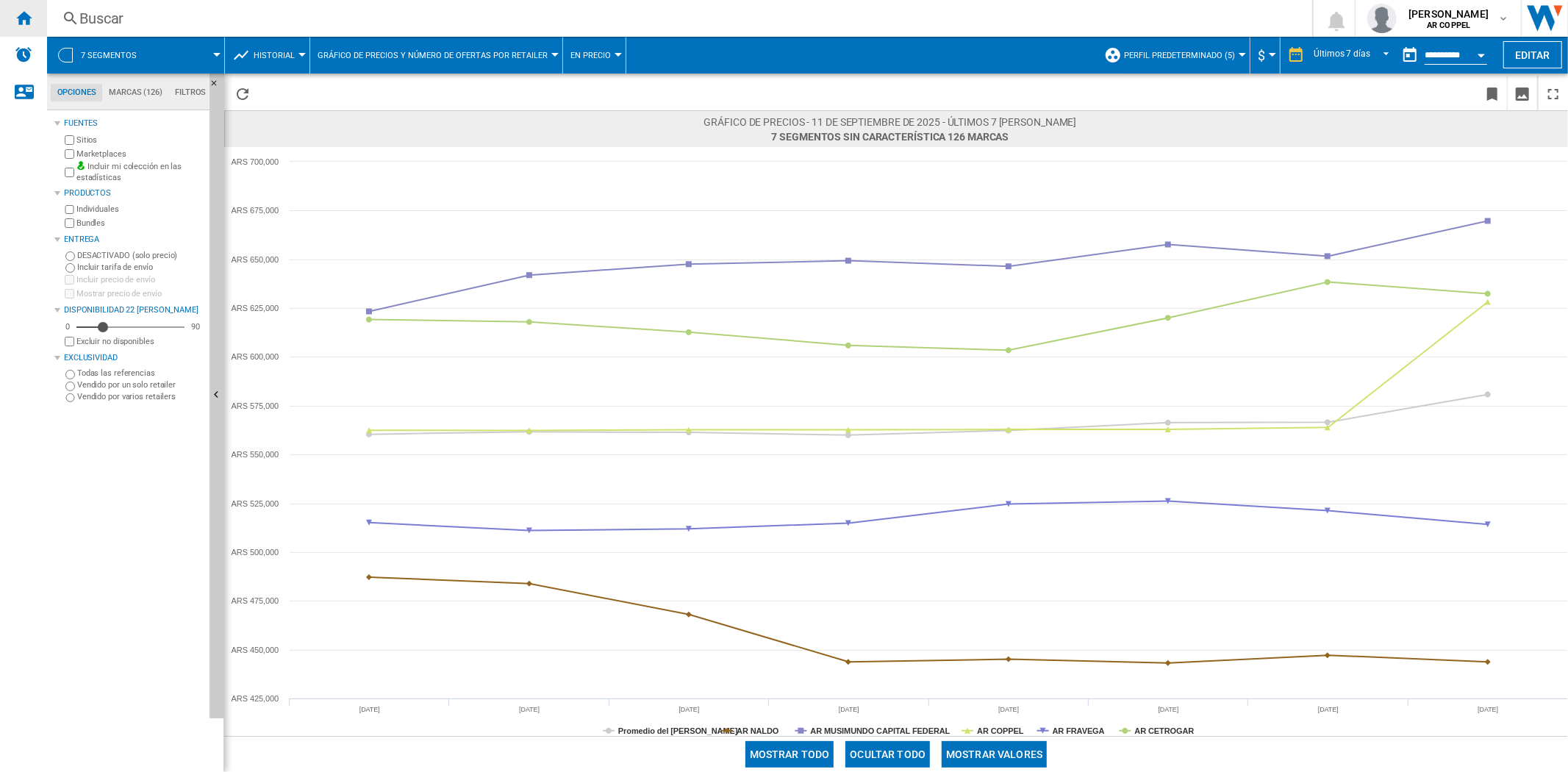
click at [34, 24] on div "Inicio" at bounding box center [23, 19] width 47 height 37
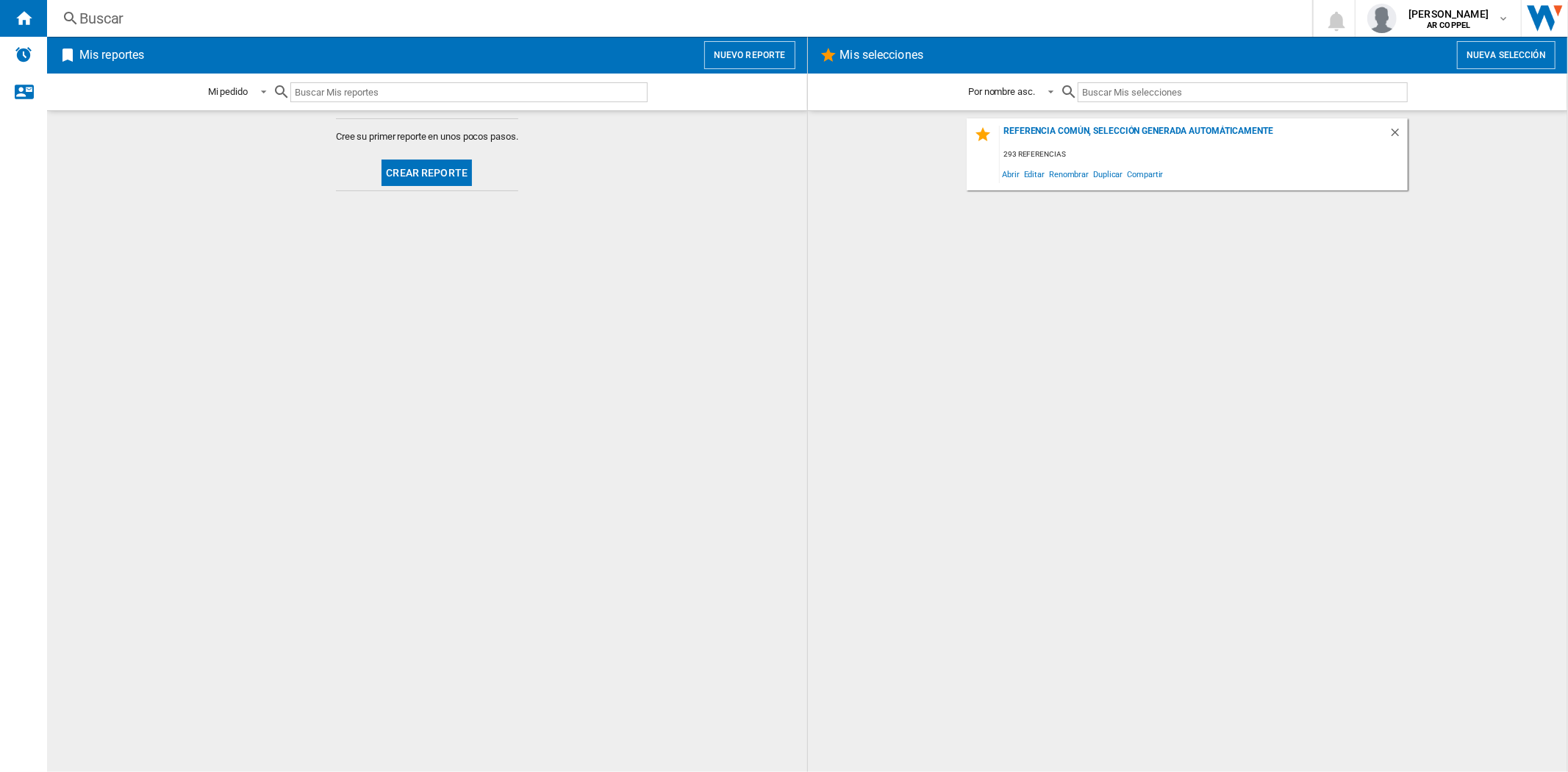
click at [439, 169] on button "Crear reporte" at bounding box center [427, 172] width 91 height 27
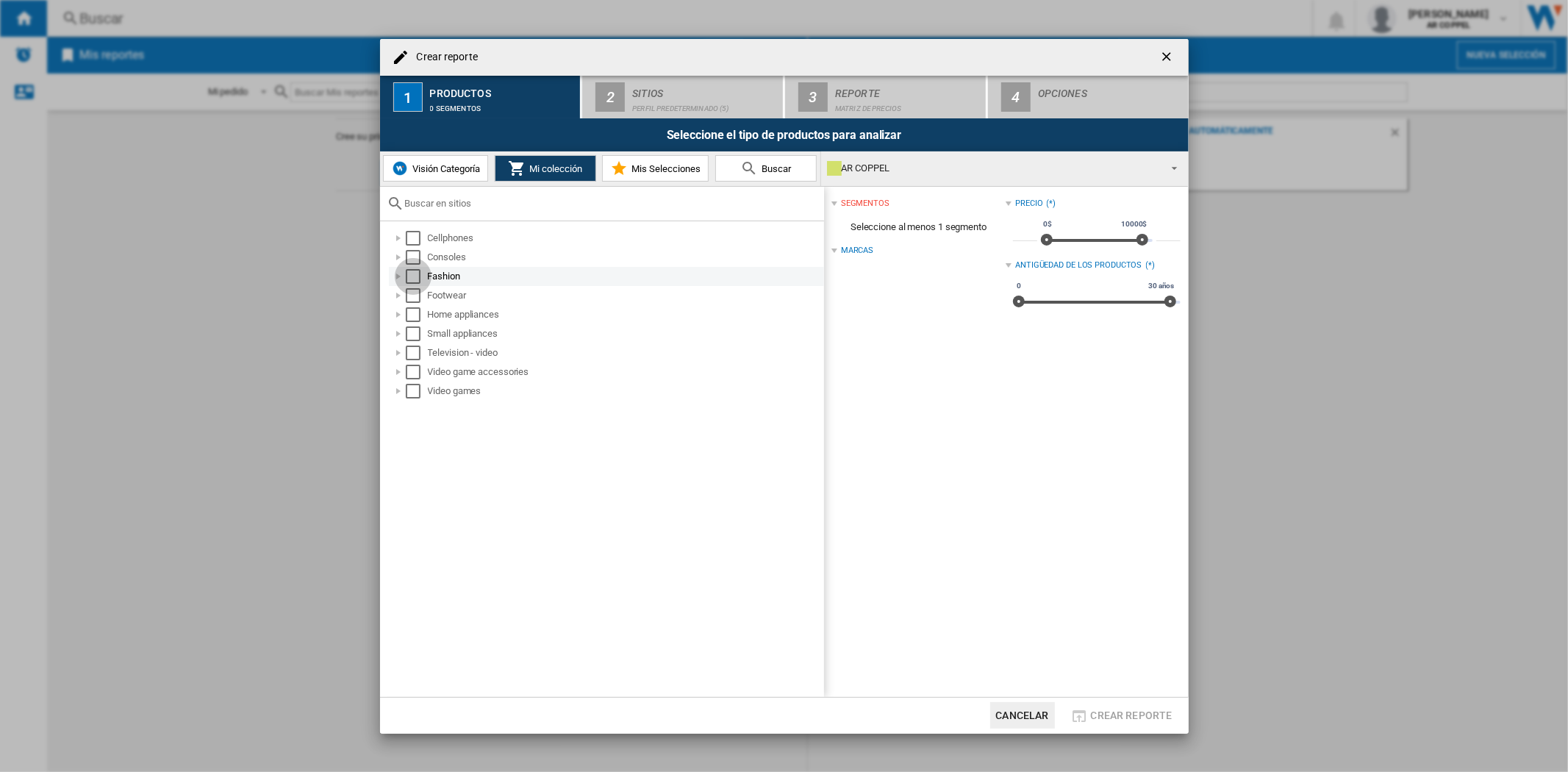
click at [409, 273] on div "Select" at bounding box center [413, 277] width 15 height 15
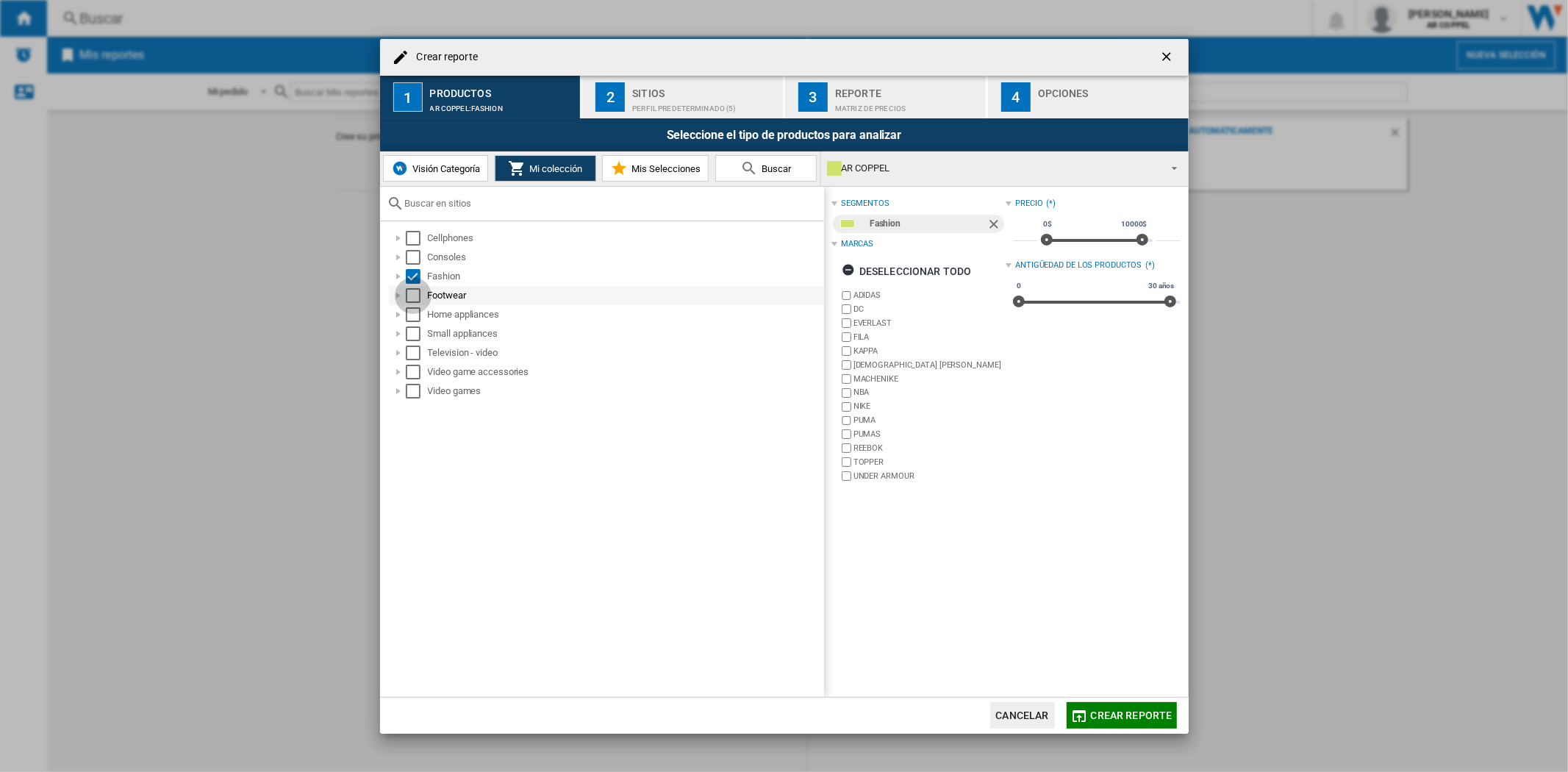
click at [413, 298] on div "Select" at bounding box center [413, 295] width 15 height 15
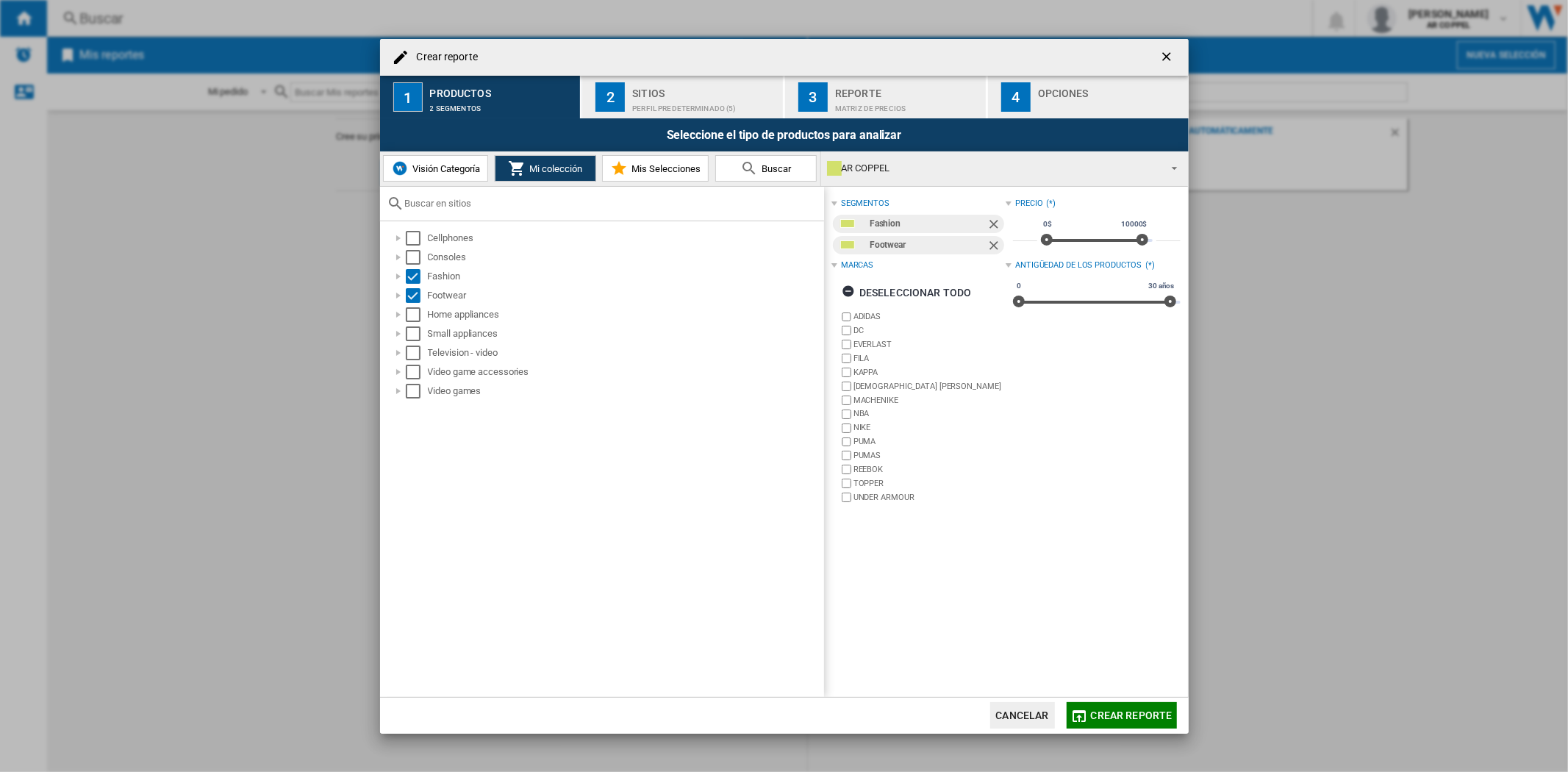
click at [1143, 714] on span "Crear reporte" at bounding box center [1131, 715] width 81 height 12
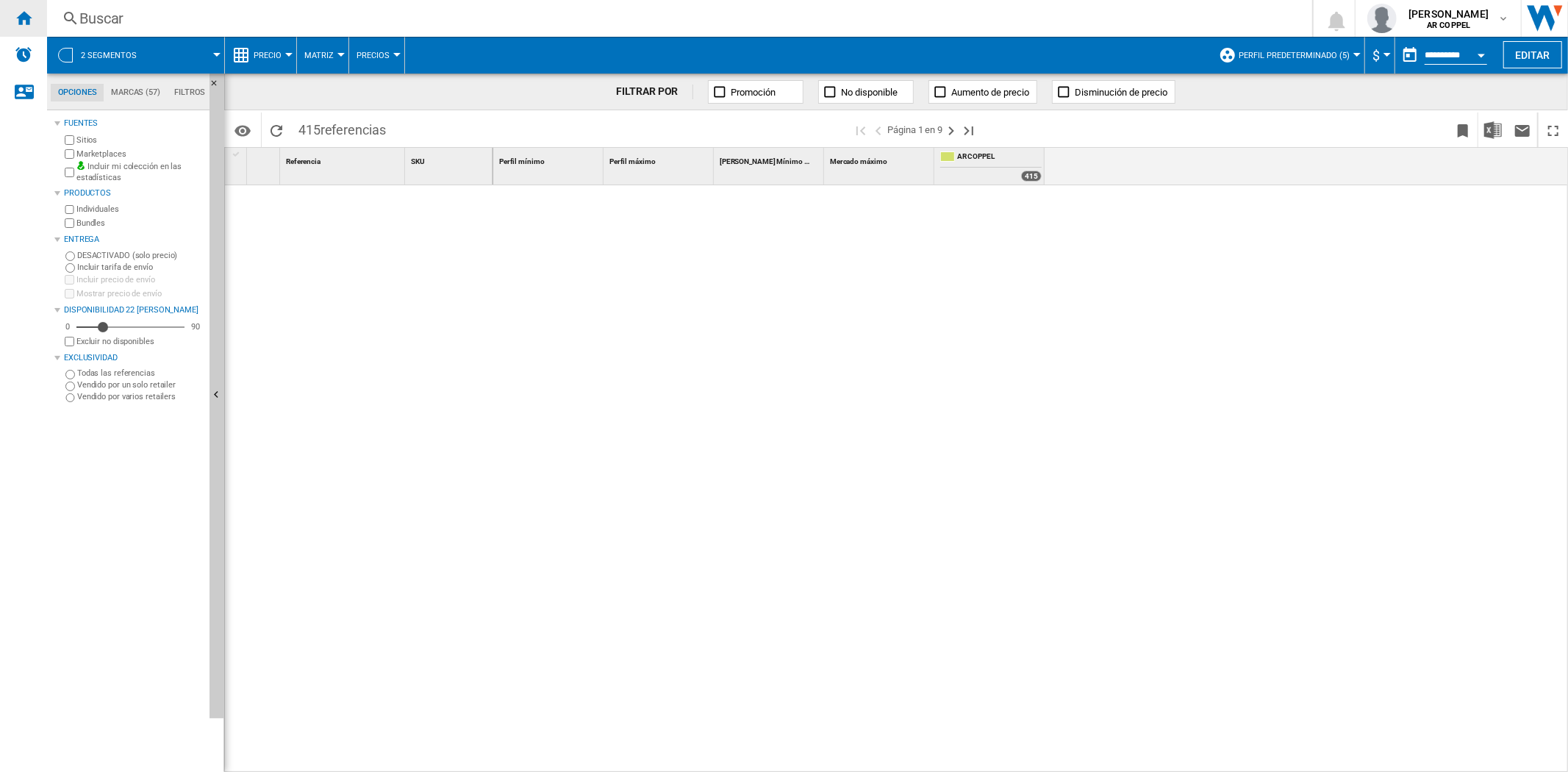
click at [16, 23] on div "Inicio" at bounding box center [23, 19] width 47 height 37
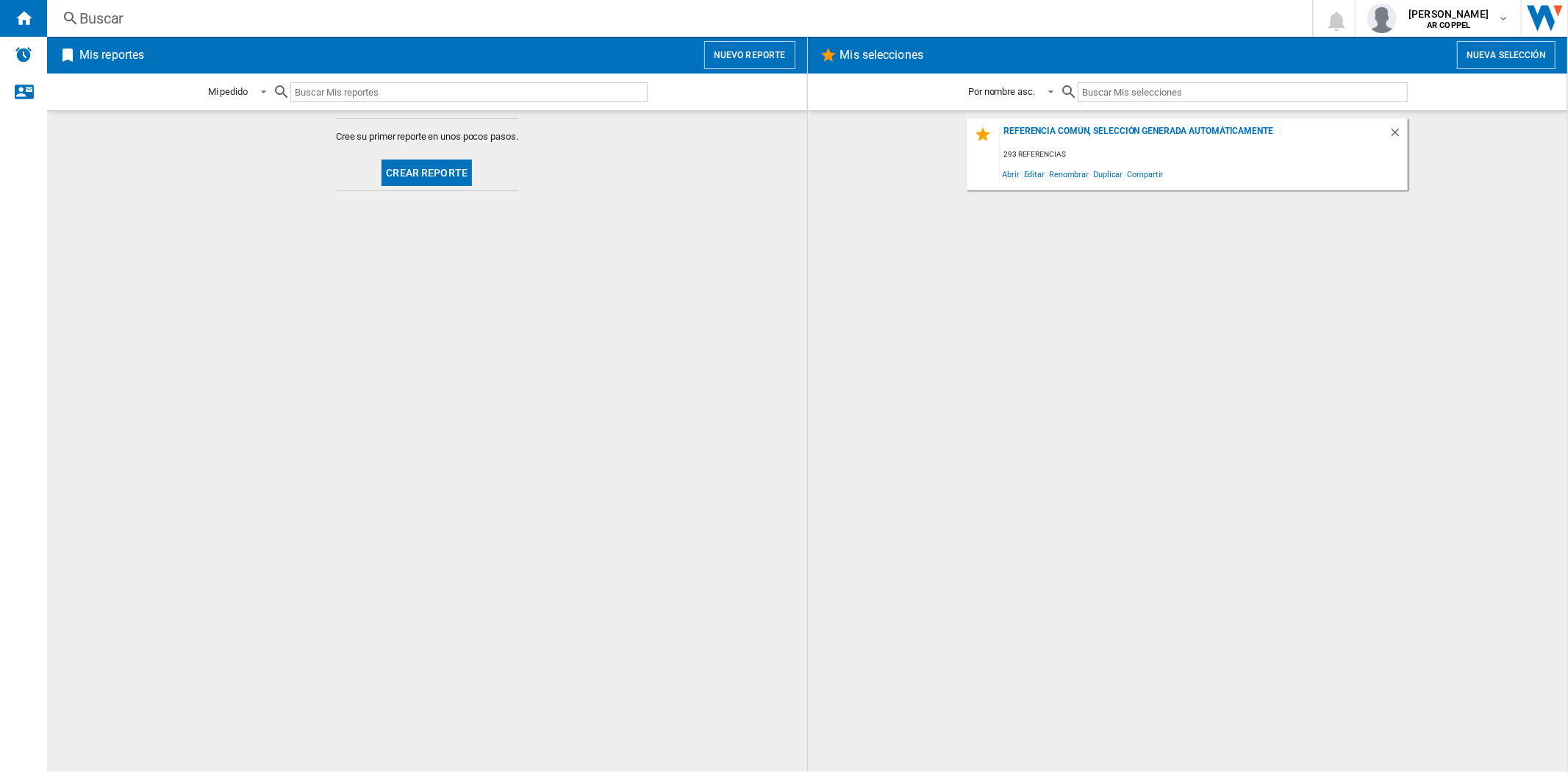
click at [416, 170] on button "Crear reporte" at bounding box center [427, 172] width 91 height 27
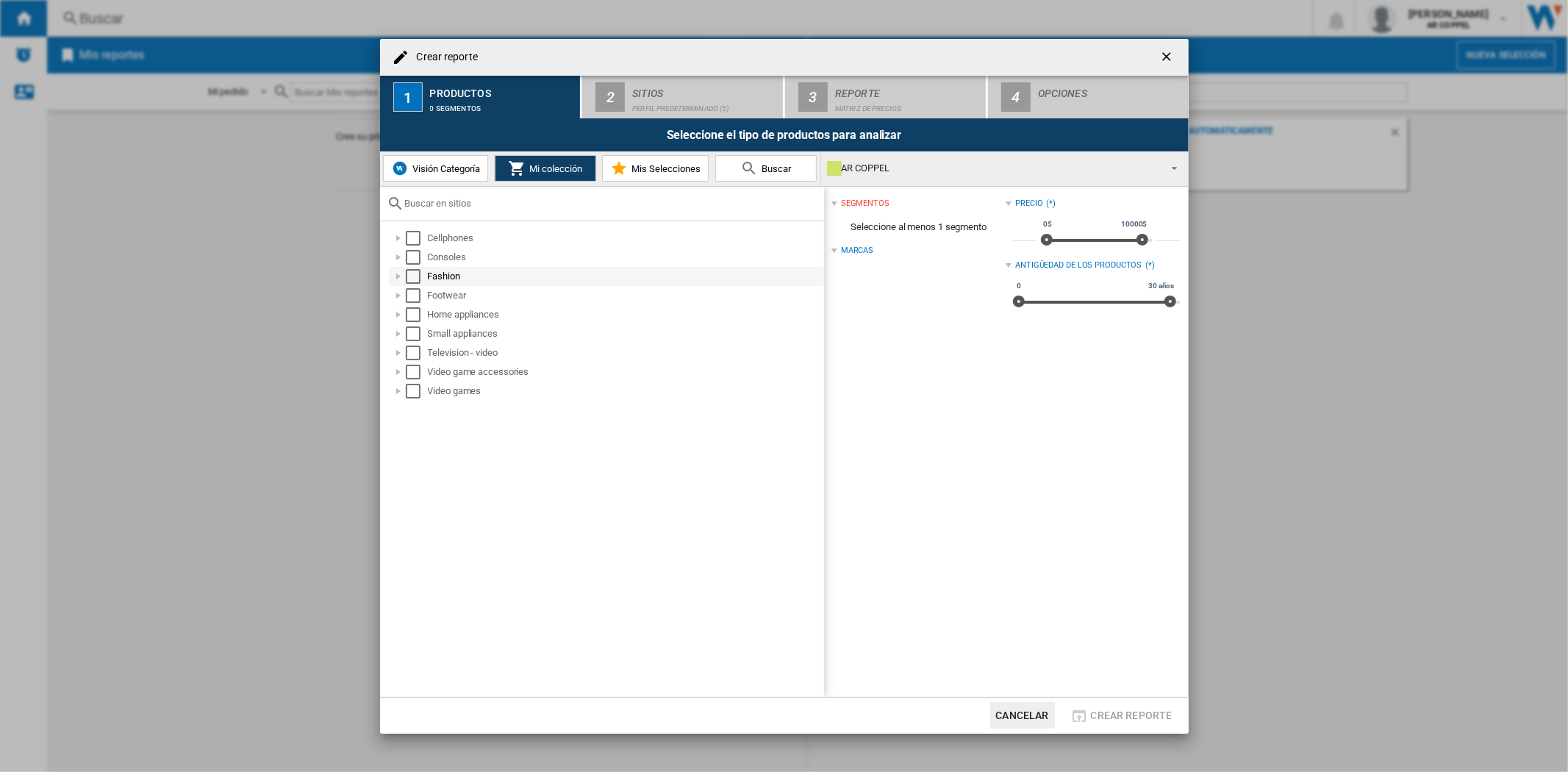
click at [413, 277] on div "Select" at bounding box center [413, 277] width 15 height 15
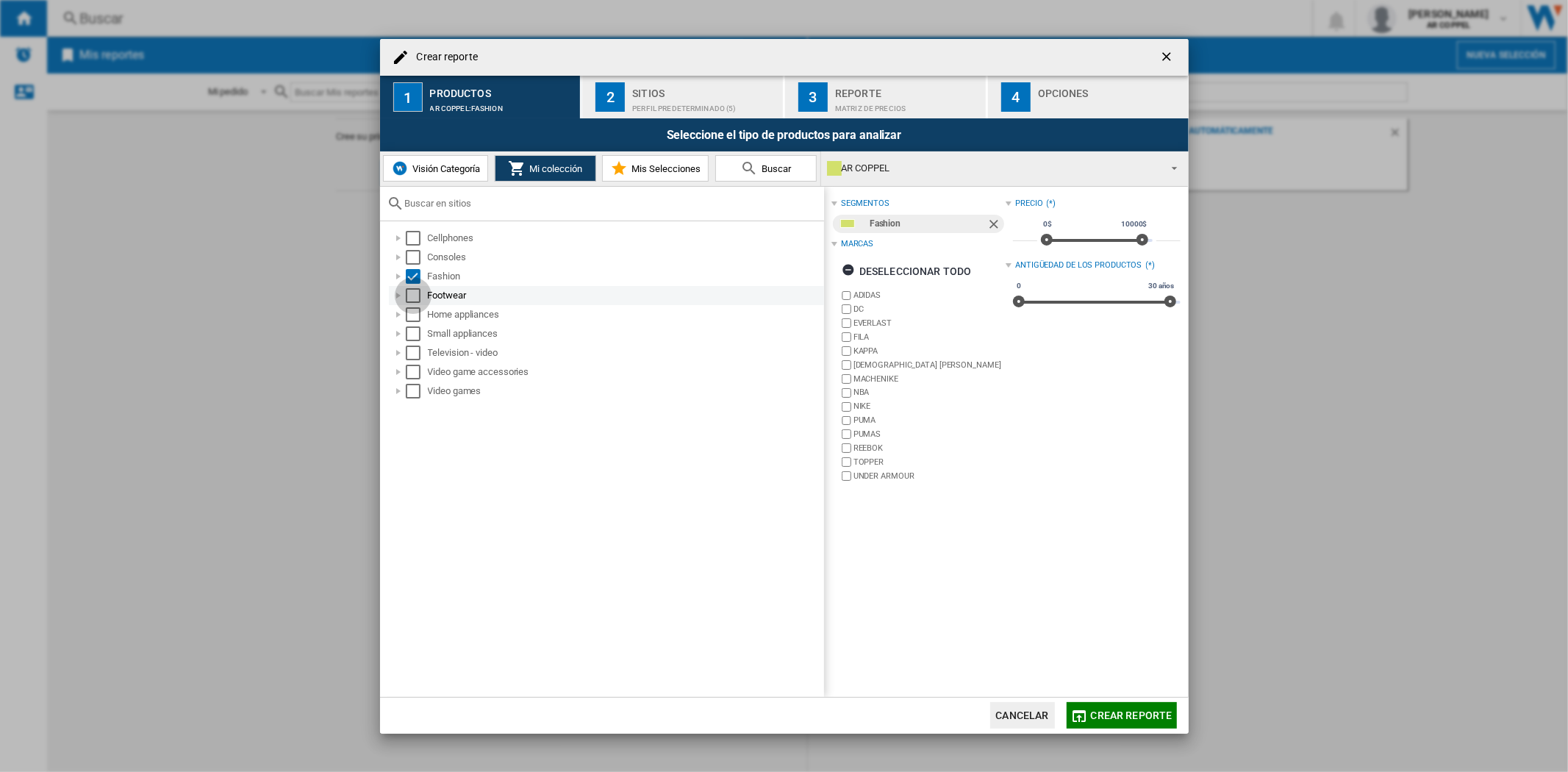
click at [414, 294] on div "Select" at bounding box center [413, 295] width 15 height 15
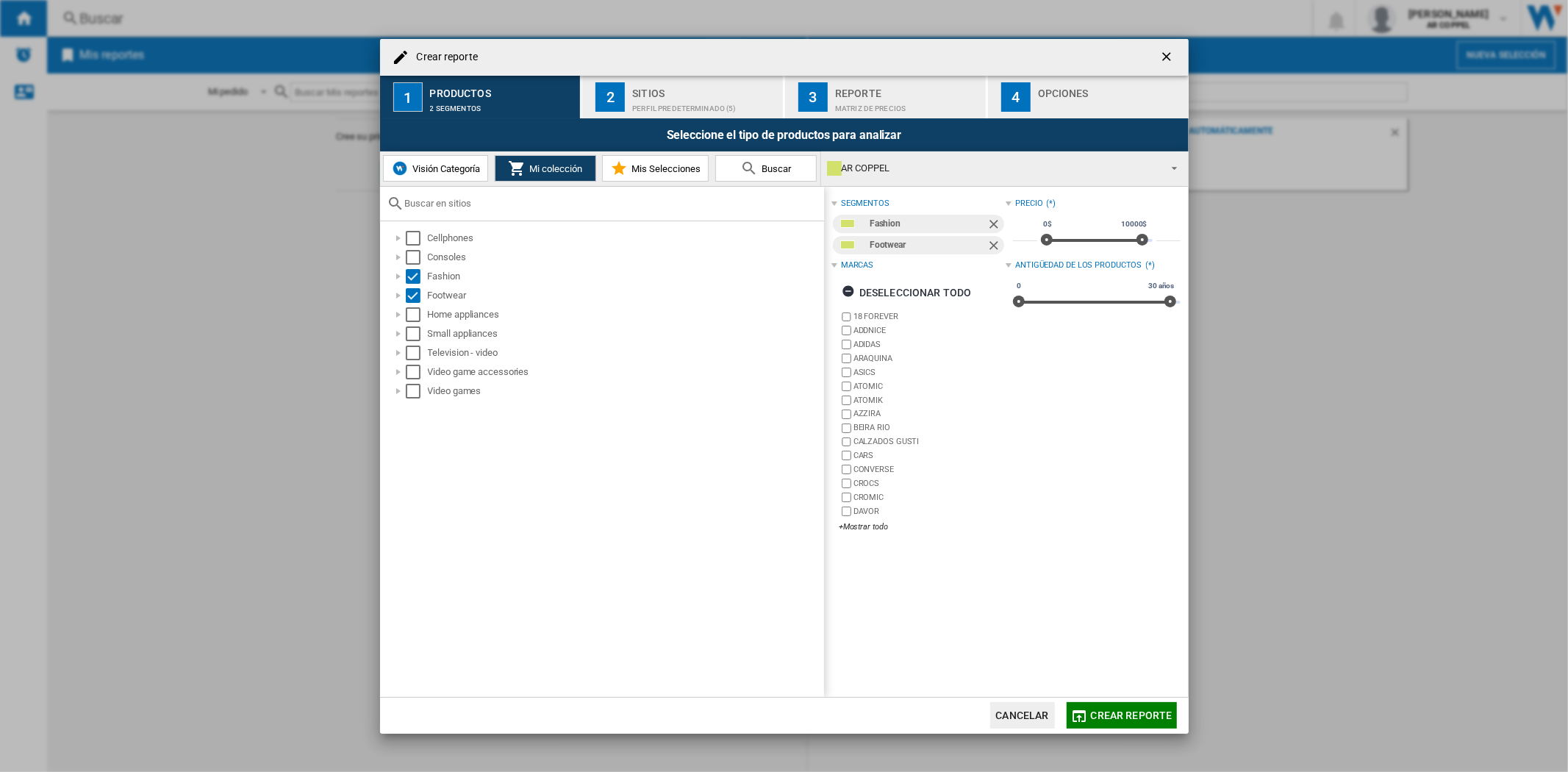
click at [699, 97] on div "Perfil predeterminado (5)" at bounding box center [704, 105] width 144 height 16
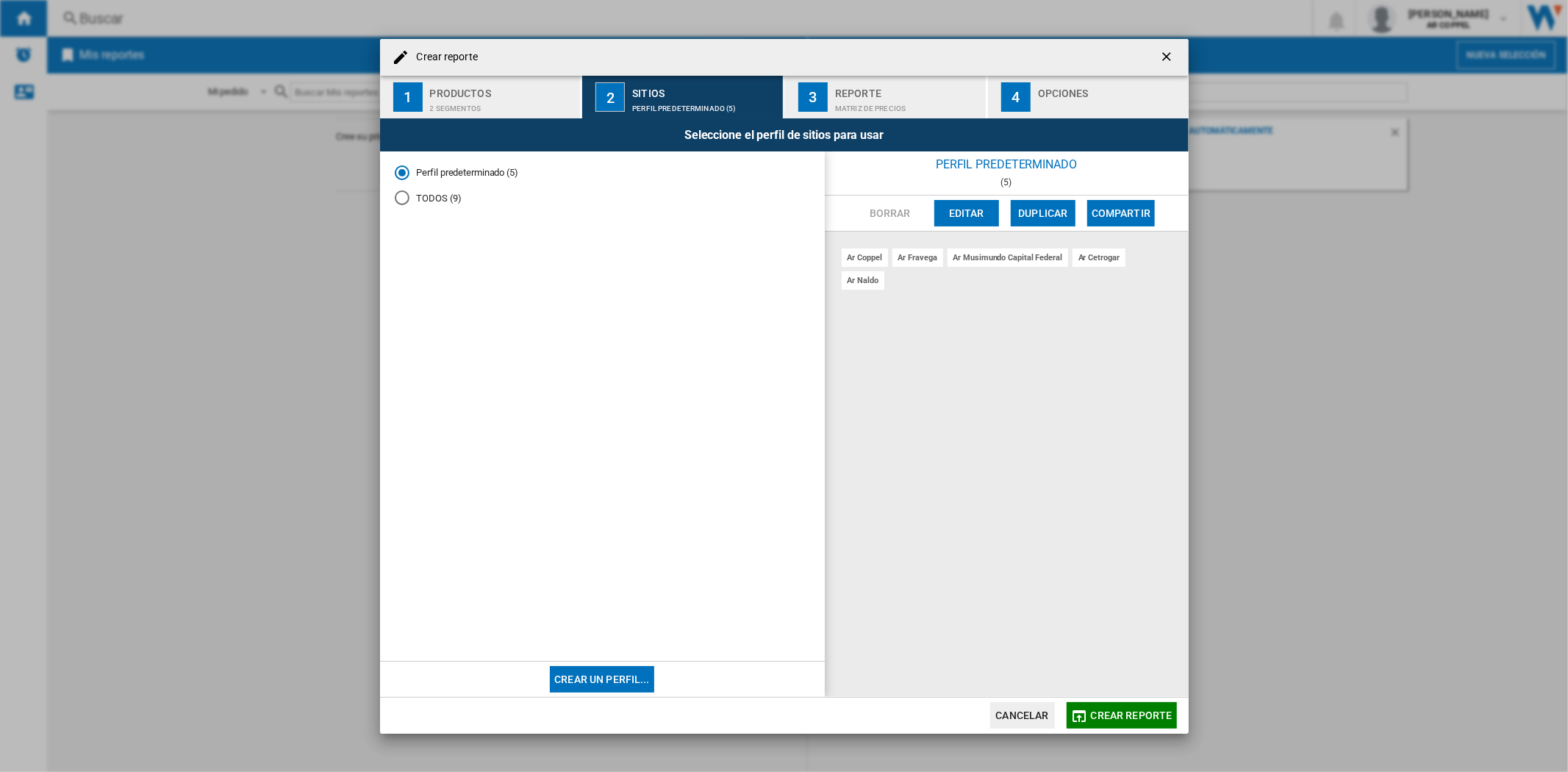
click at [952, 209] on button "Editar" at bounding box center [966, 213] width 65 height 27
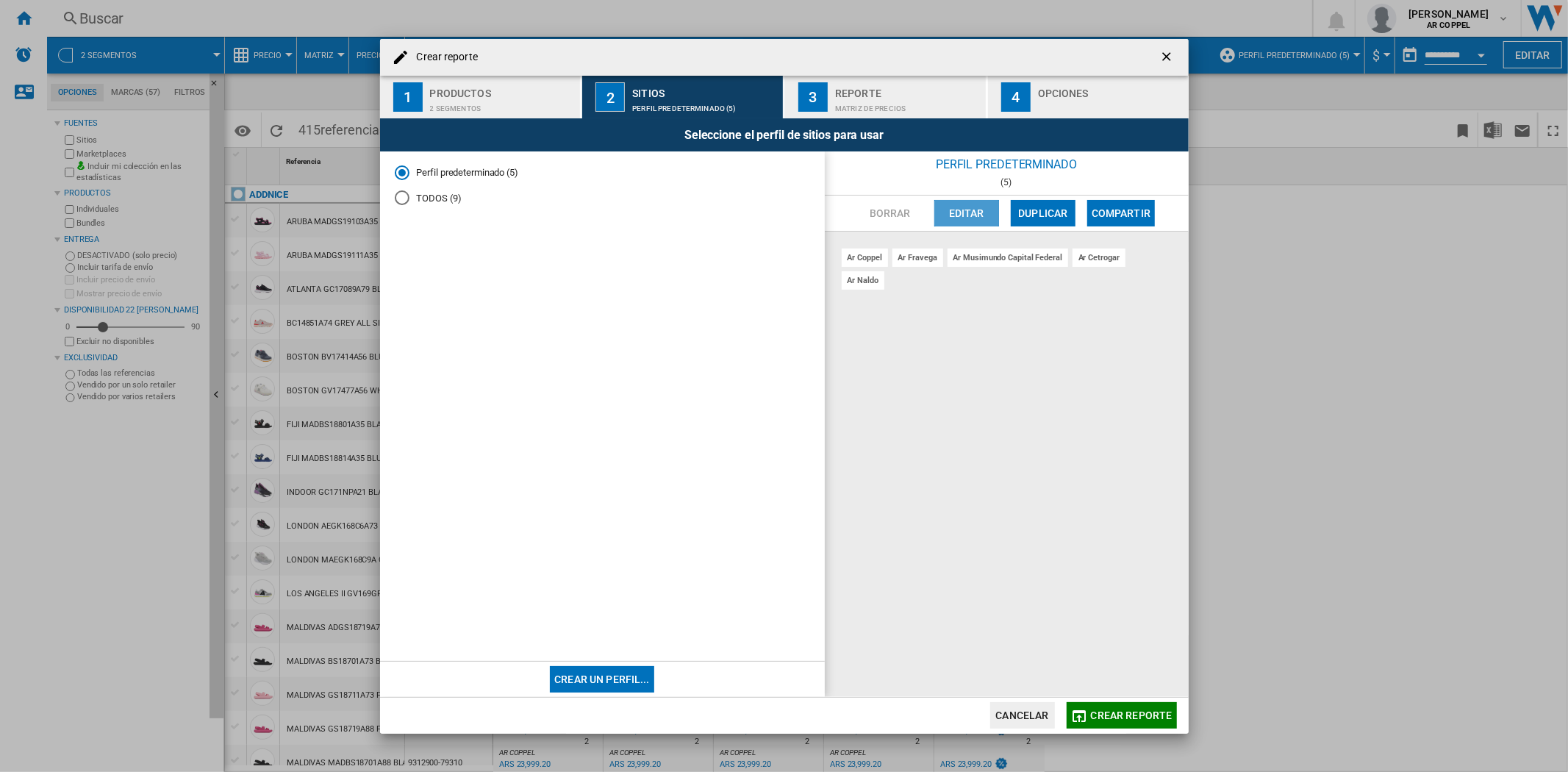
click at [966, 215] on button "Editar" at bounding box center [966, 213] width 65 height 27
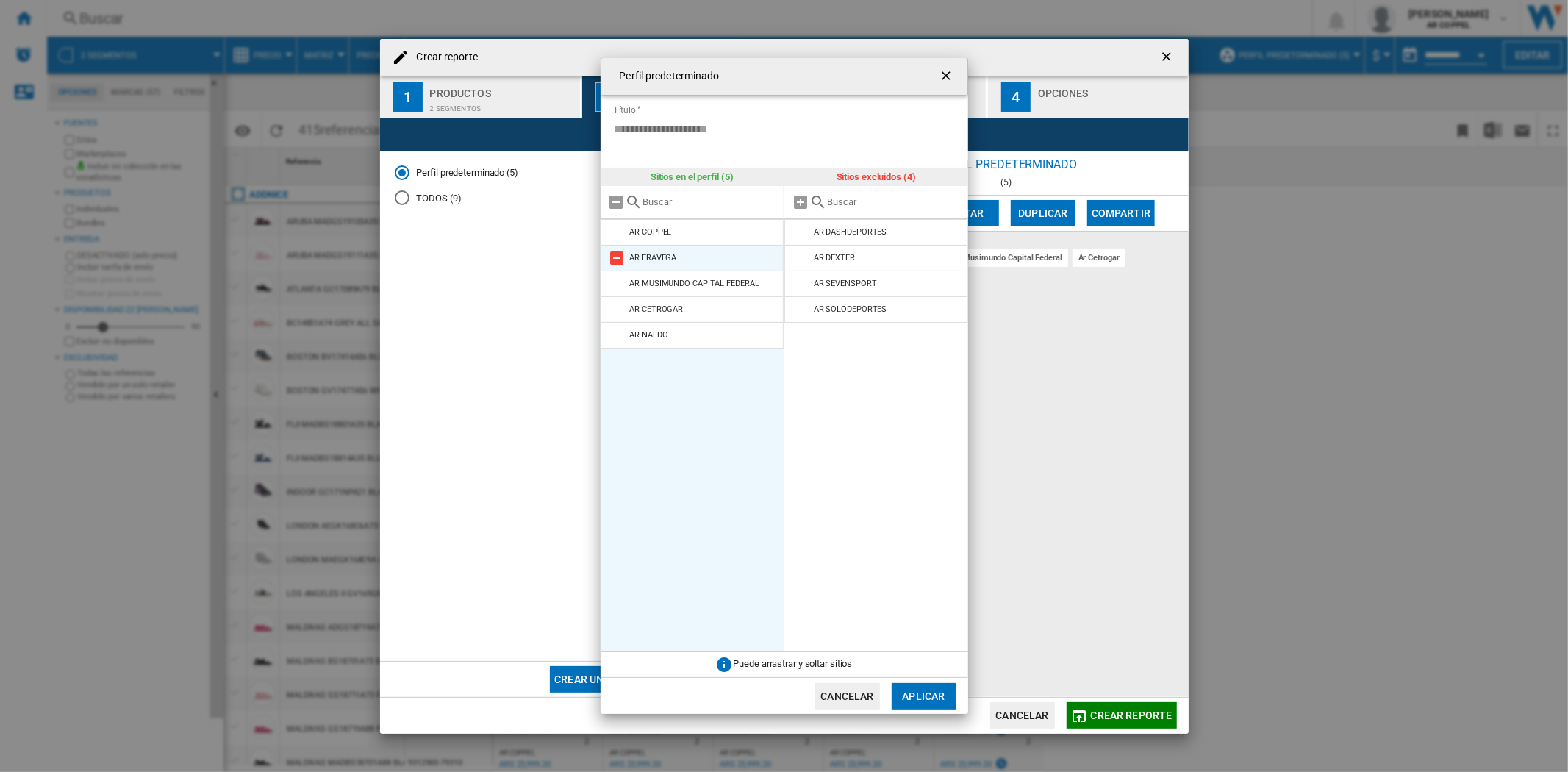
click at [619, 258] on md-icon "Perfil predeterminado ..." at bounding box center [617, 257] width 18 height 18
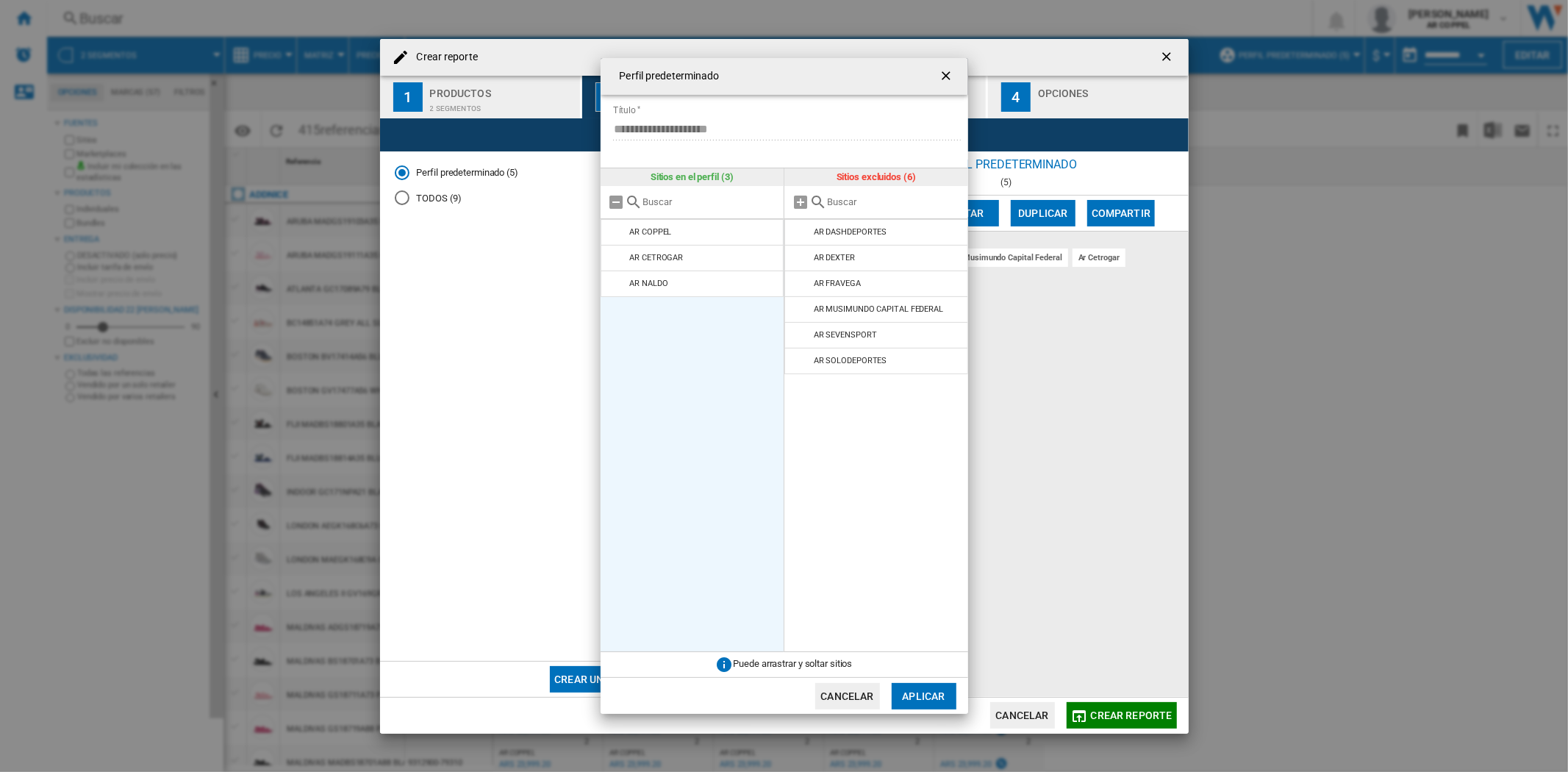
click at [619, 258] on md-icon "Perfil predeterminado ..." at bounding box center [617, 257] width 18 height 18
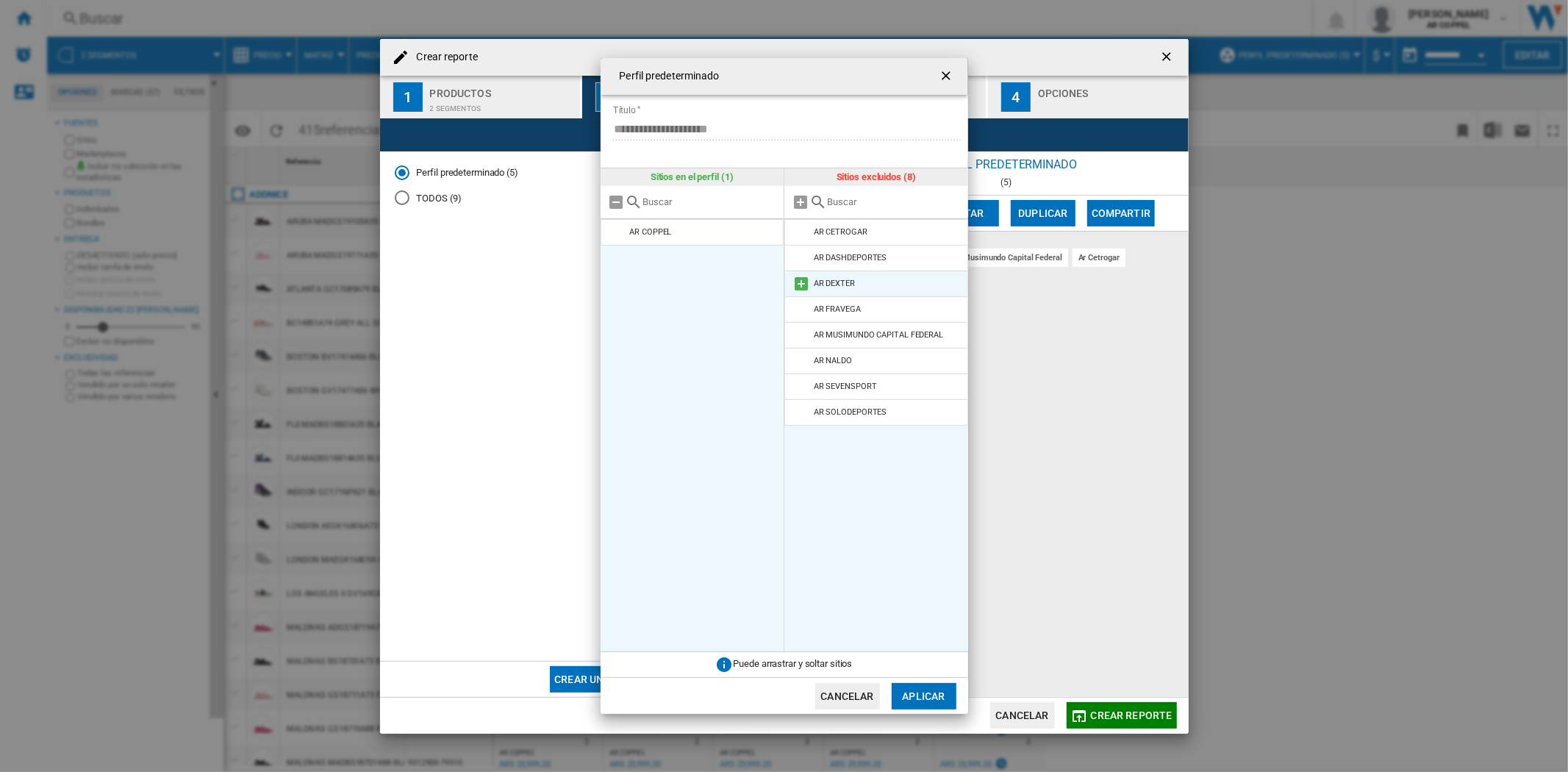
click at [804, 284] on md-icon "Perfil predeterminado ..." at bounding box center [801, 283] width 18 height 18
click at [804, 263] on md-icon "Perfil predeterminado ..." at bounding box center [801, 257] width 18 height 18
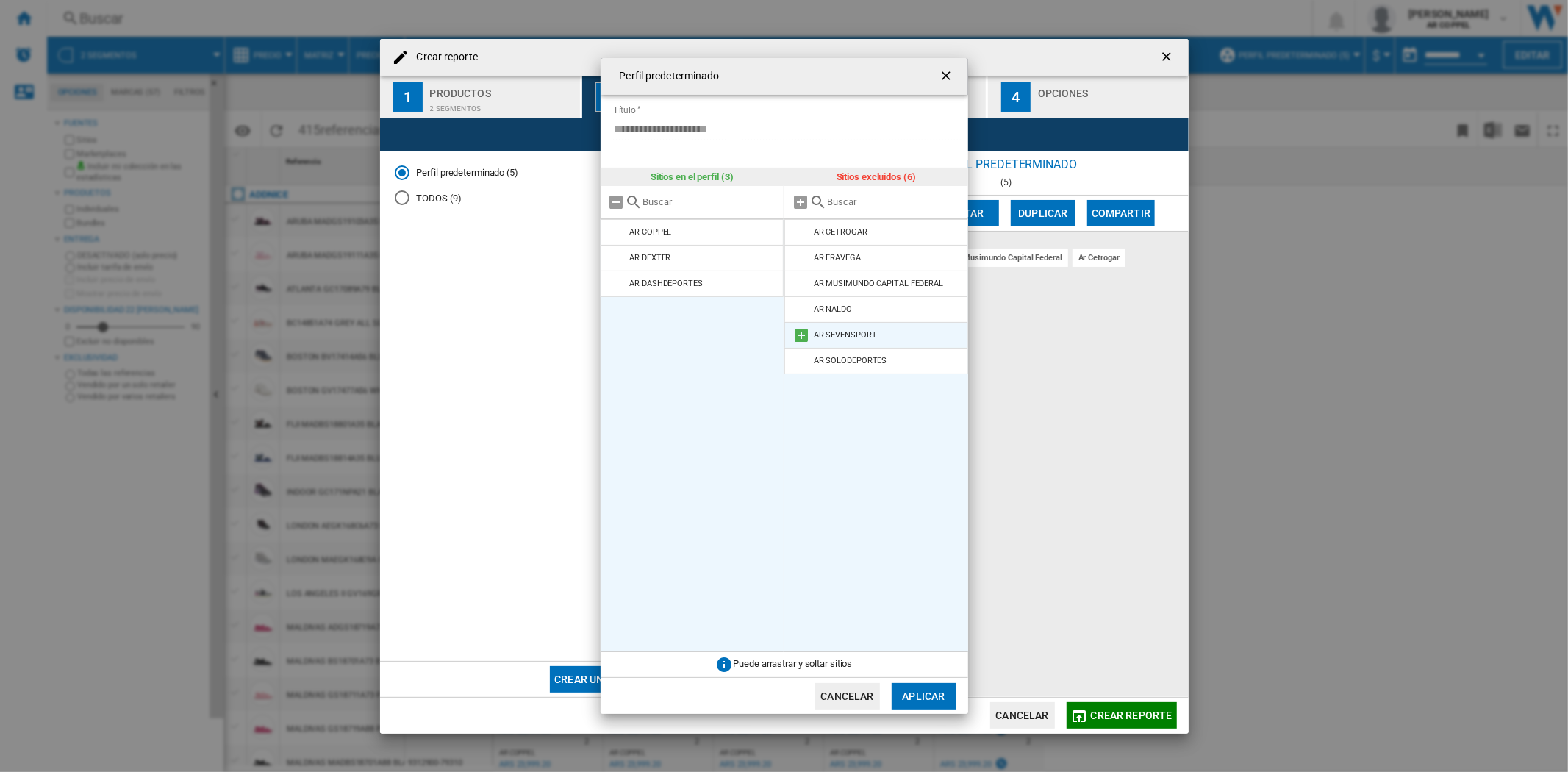
click at [796, 331] on md-icon "Perfil predeterminado ..." at bounding box center [801, 335] width 18 height 18
click at [798, 334] on md-icon "Perfil predeterminado ..." at bounding box center [801, 335] width 18 height 18
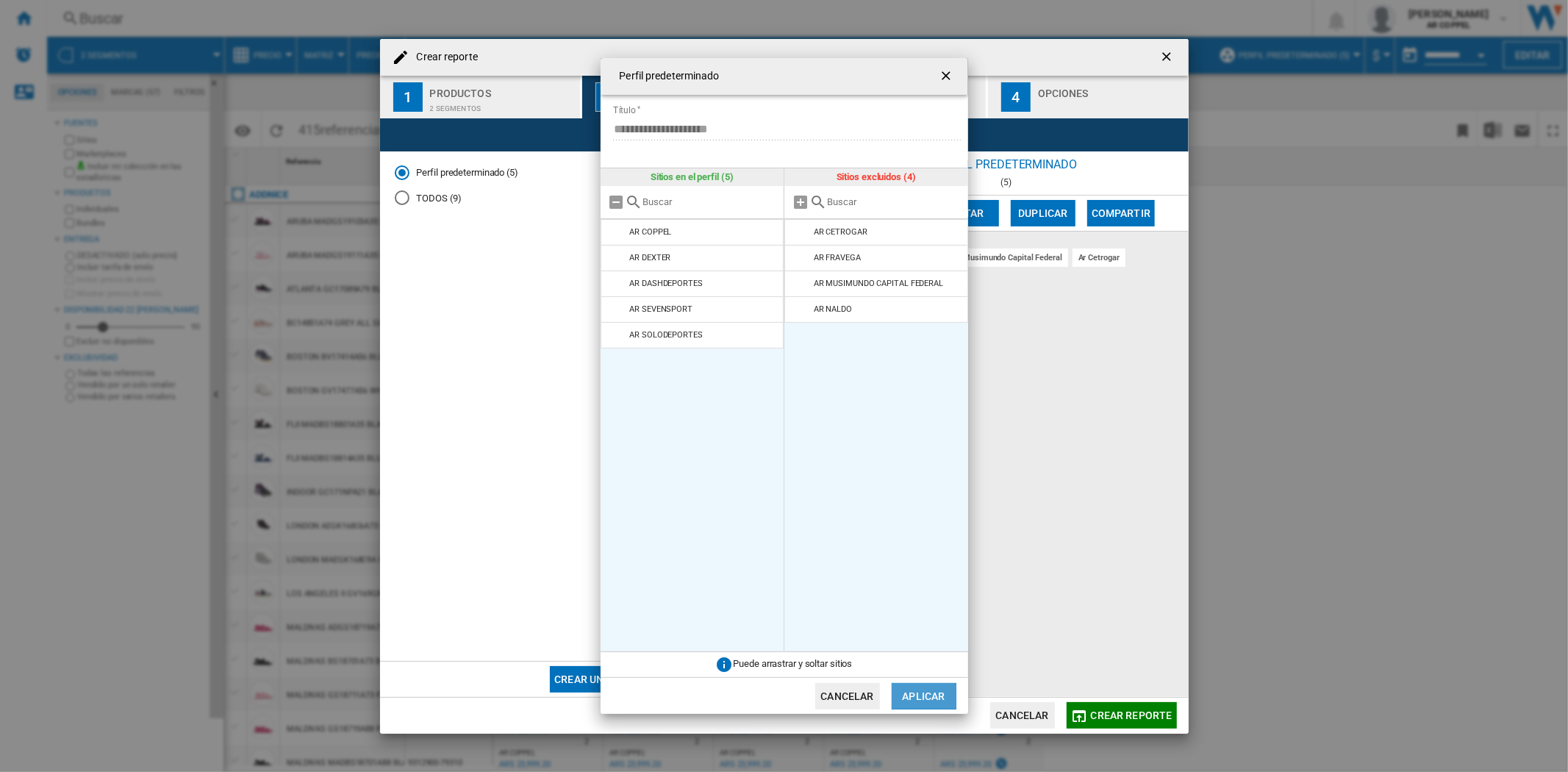
click at [923, 703] on button "Aplicar" at bounding box center [924, 696] width 65 height 27
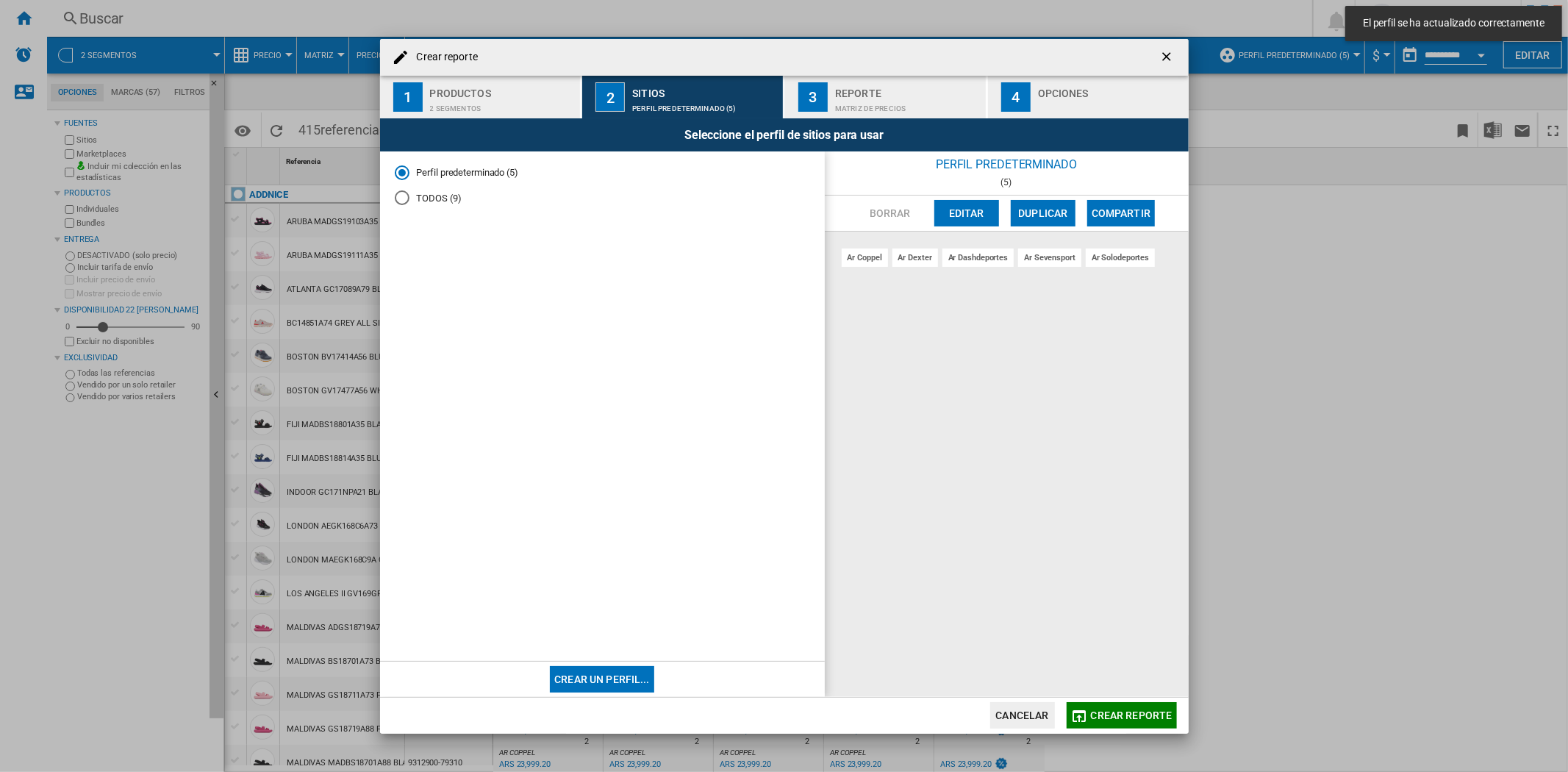
click at [1150, 712] on span "Crear reporte" at bounding box center [1131, 715] width 81 height 12
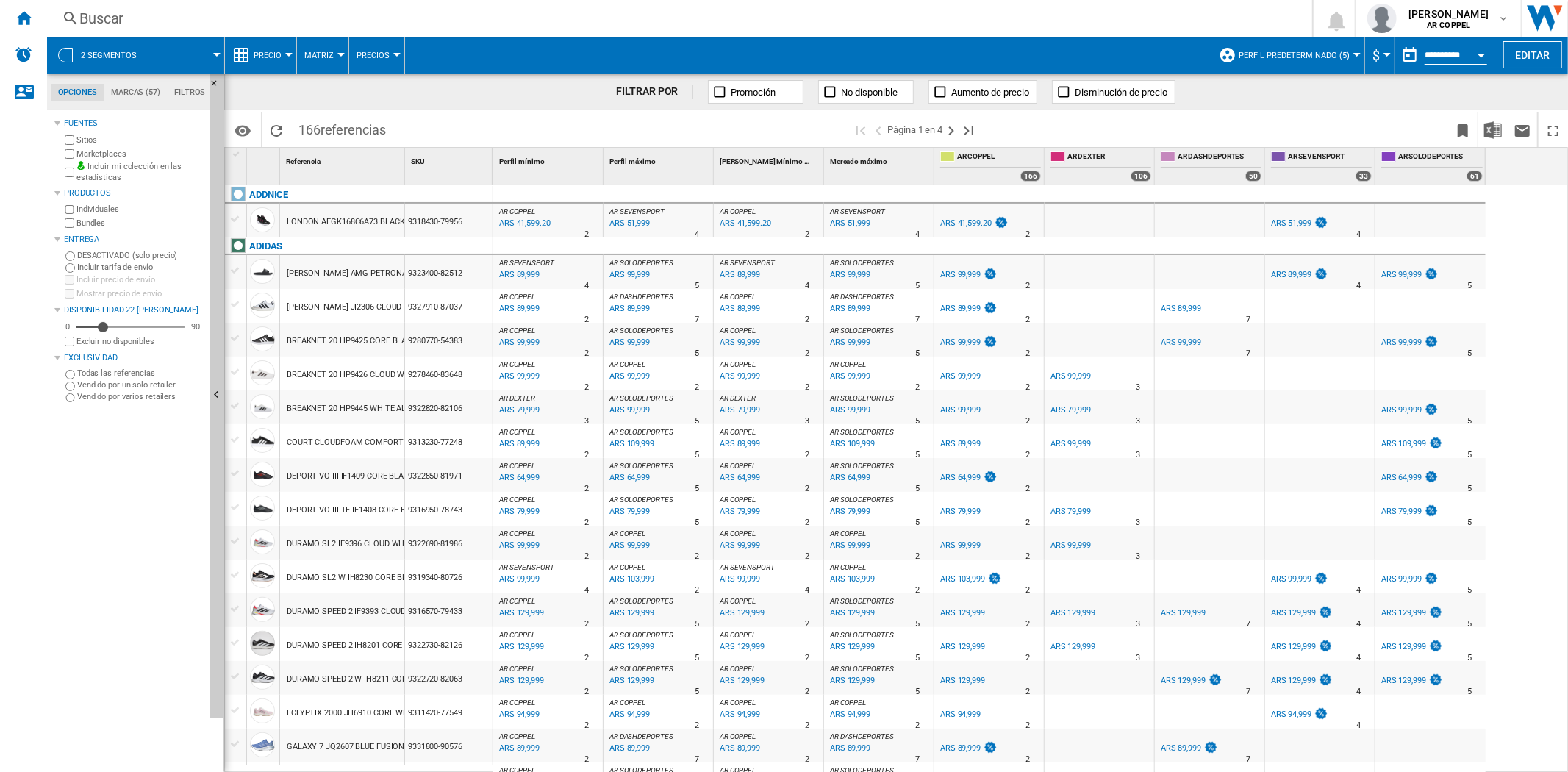
click at [327, 54] on span "Matriz" at bounding box center [319, 56] width 30 height 9
click at [265, 59] on md-backdrop at bounding box center [784, 386] width 1568 height 772
click at [265, 59] on span "Precio" at bounding box center [268, 56] width 28 height 9
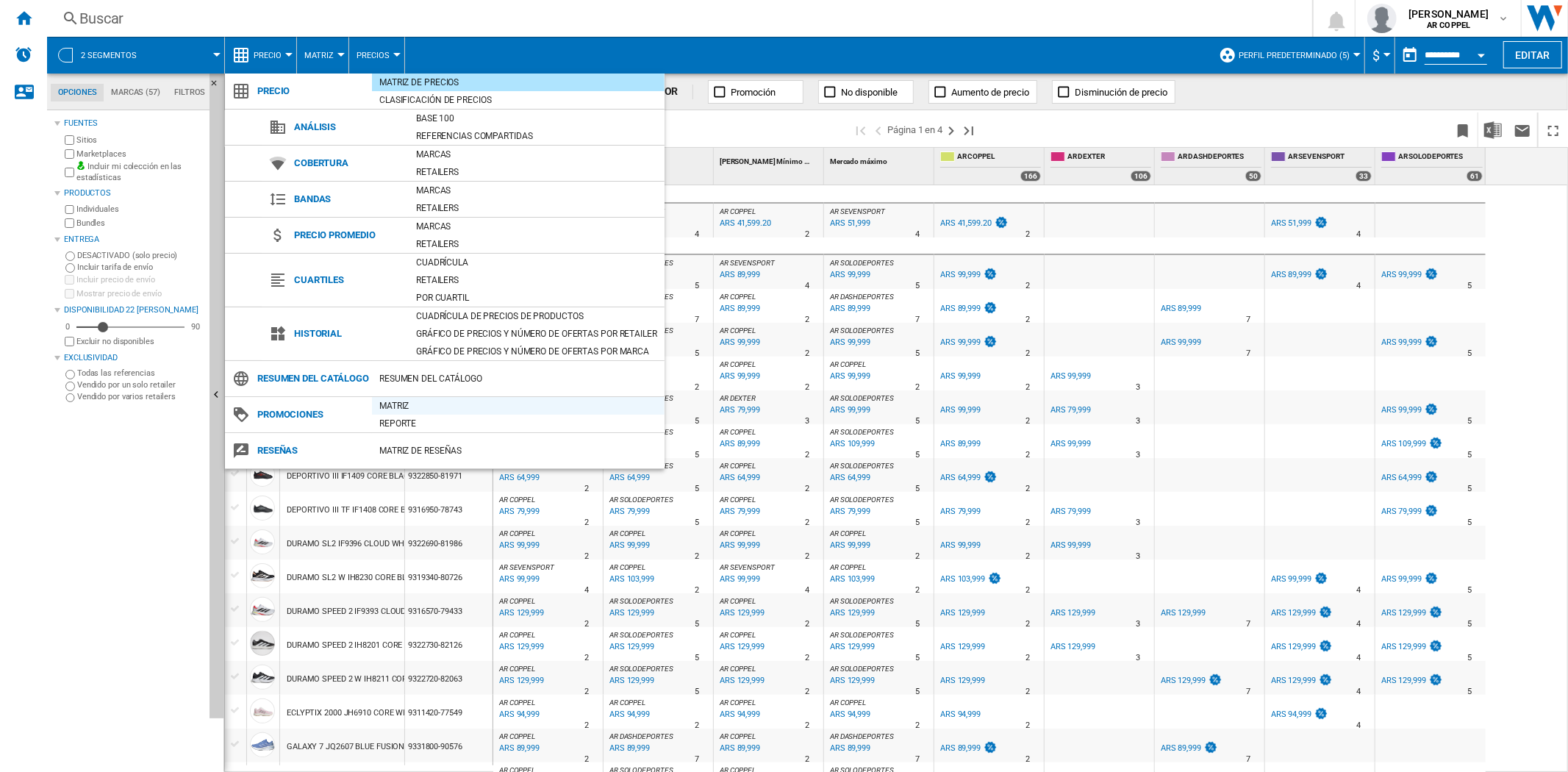
click at [402, 413] on div "Matriz" at bounding box center [518, 405] width 292 height 15
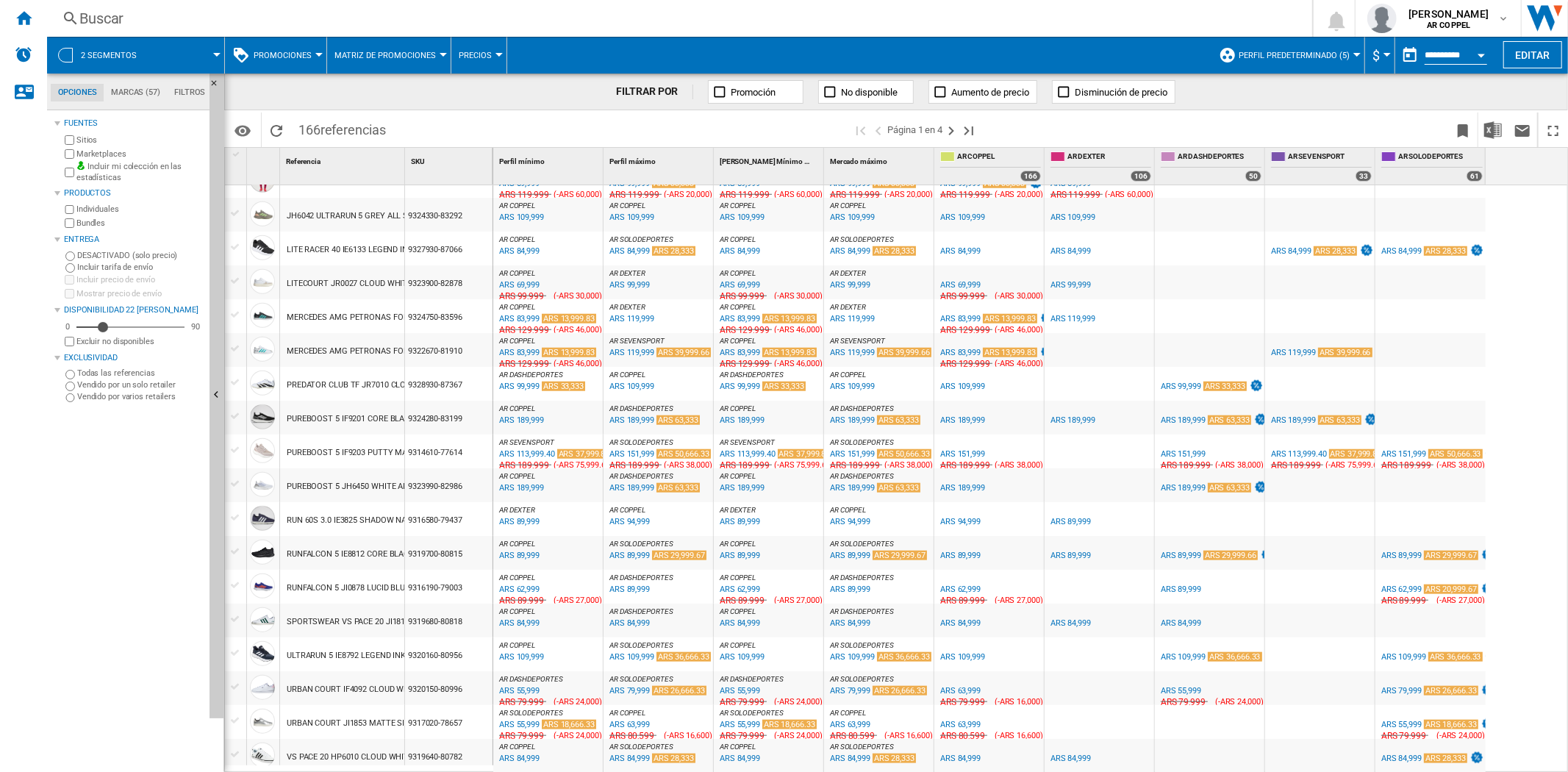
scroll to position [486, 0]
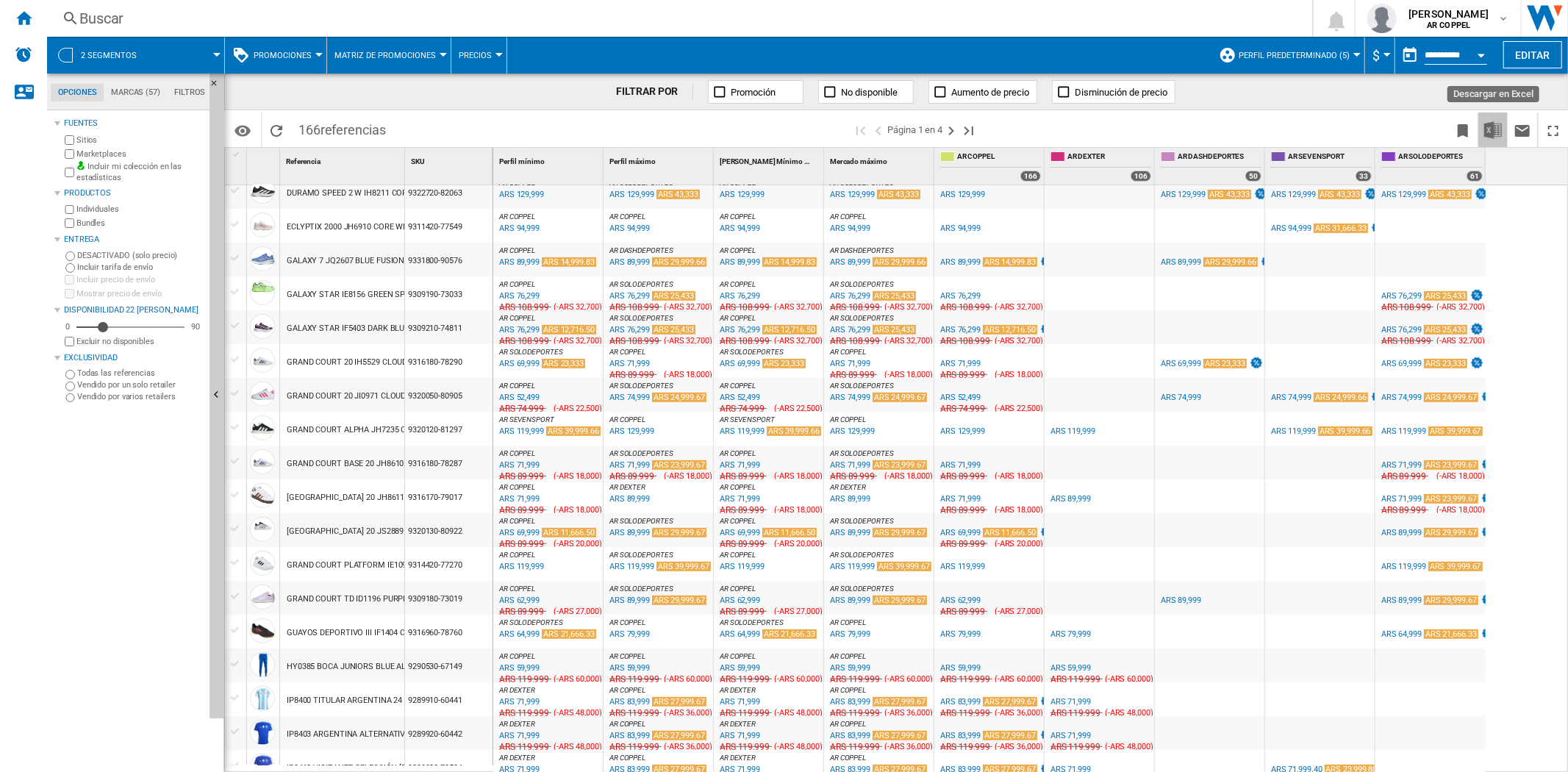
click at [1500, 123] on img "Descargar en Excel" at bounding box center [1492, 130] width 18 height 18
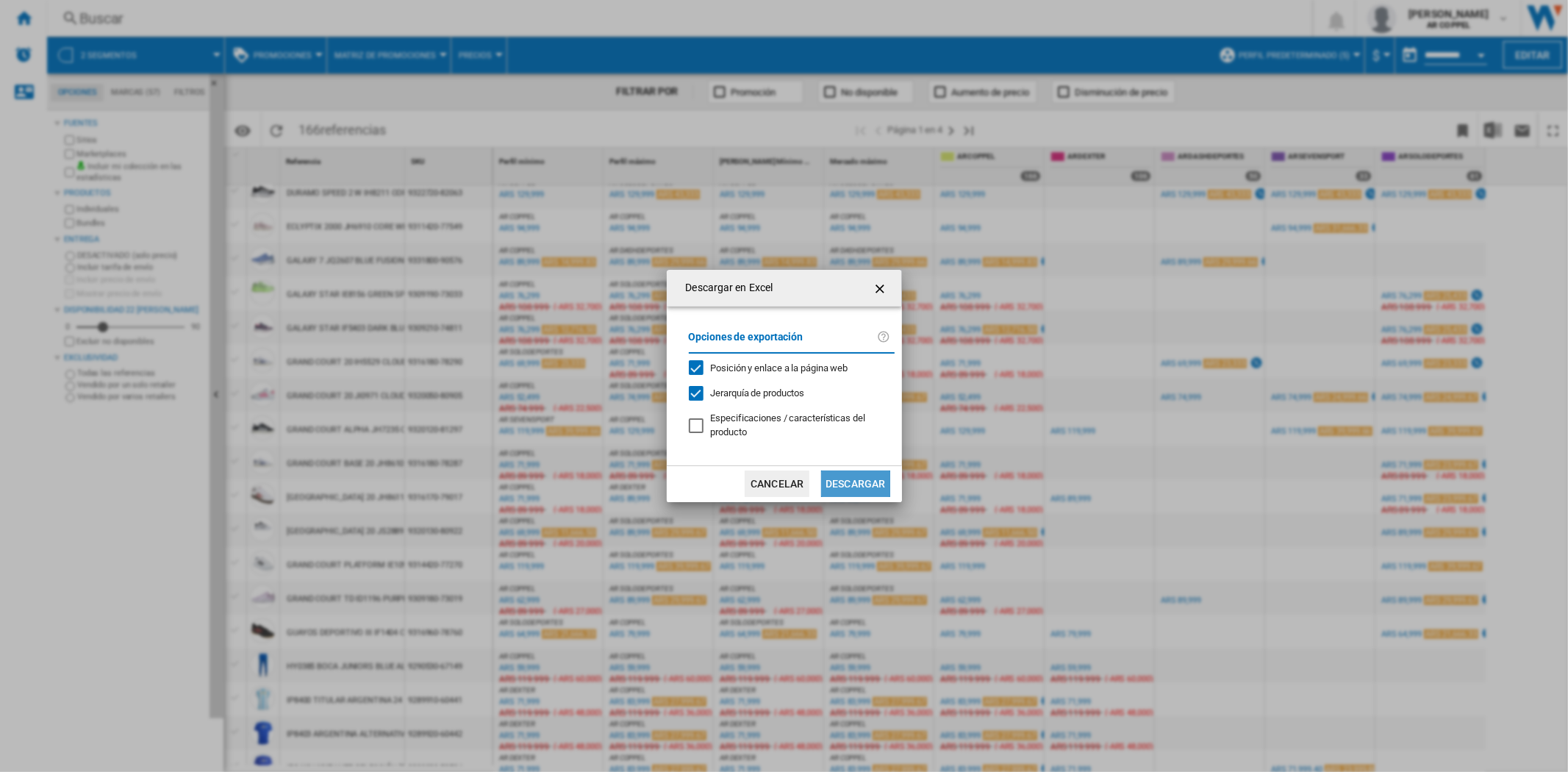
click at [861, 478] on button "Descargar" at bounding box center [855, 483] width 68 height 27
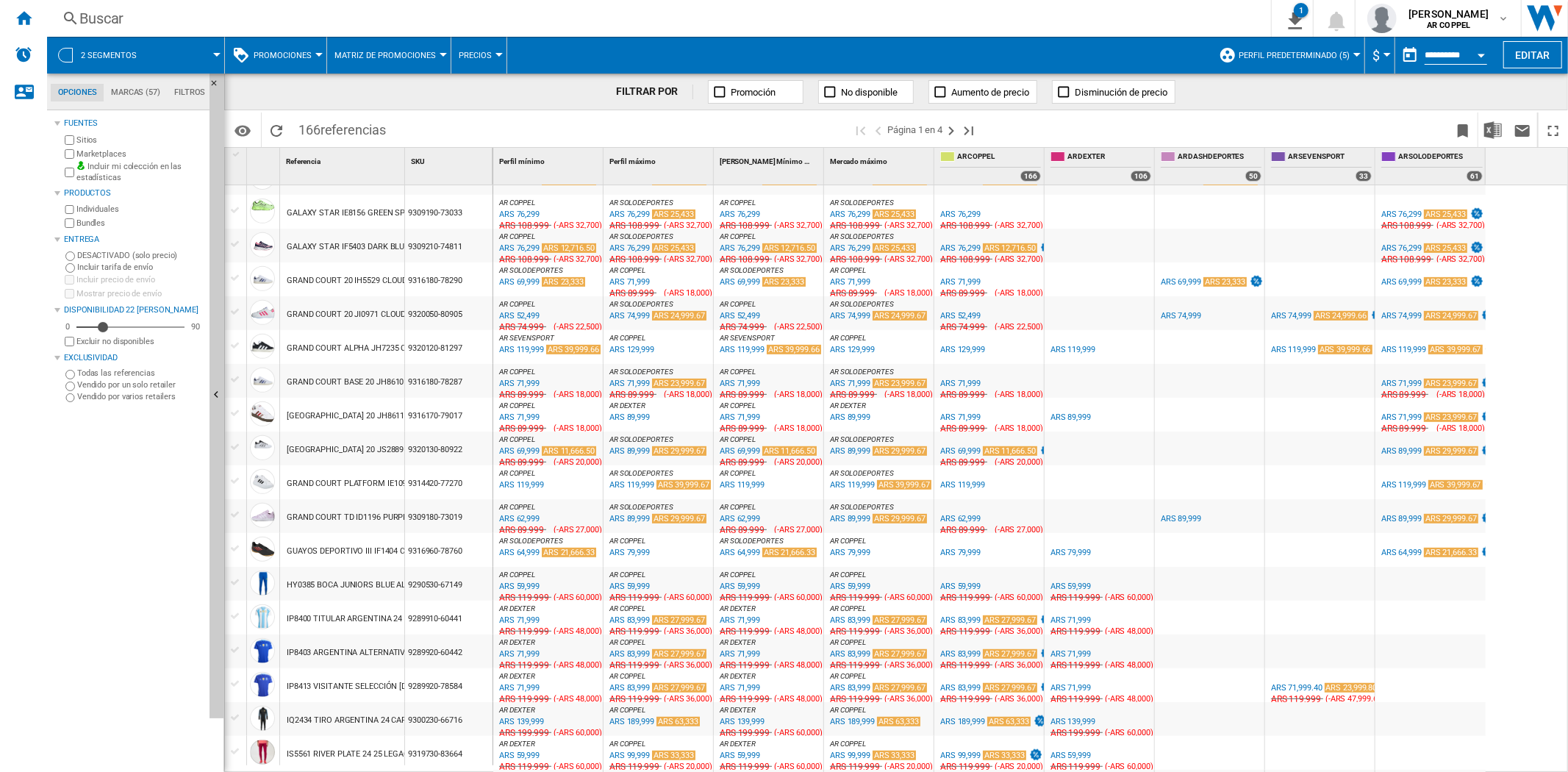
scroll to position [0, 0]
